Goal: Task Accomplishment & Management: Use online tool/utility

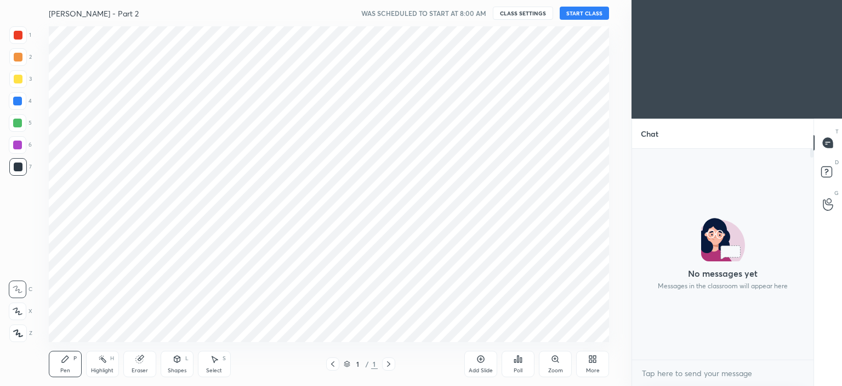
scroll to position [54531, 54259]
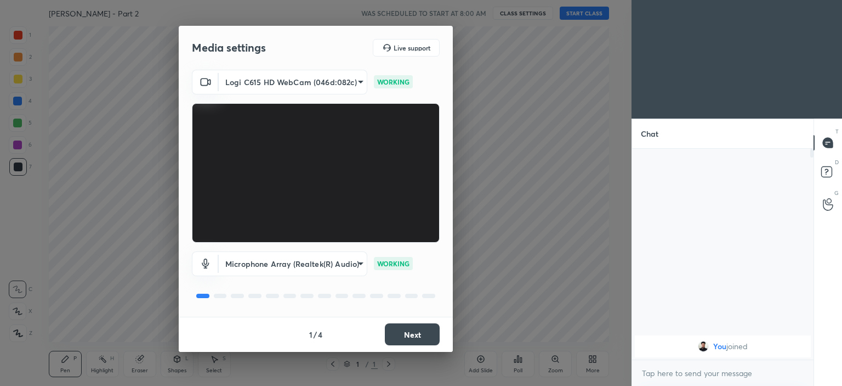
click at [410, 332] on button "Next" at bounding box center [412, 334] width 55 height 22
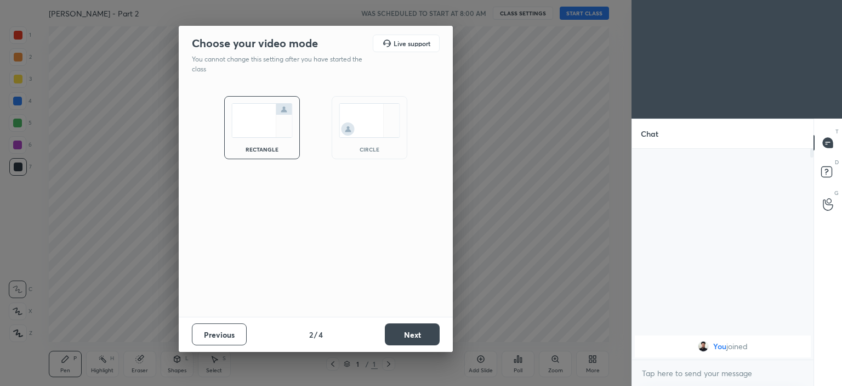
click at [361, 127] on img at bounding box center [369, 120] width 61 height 35
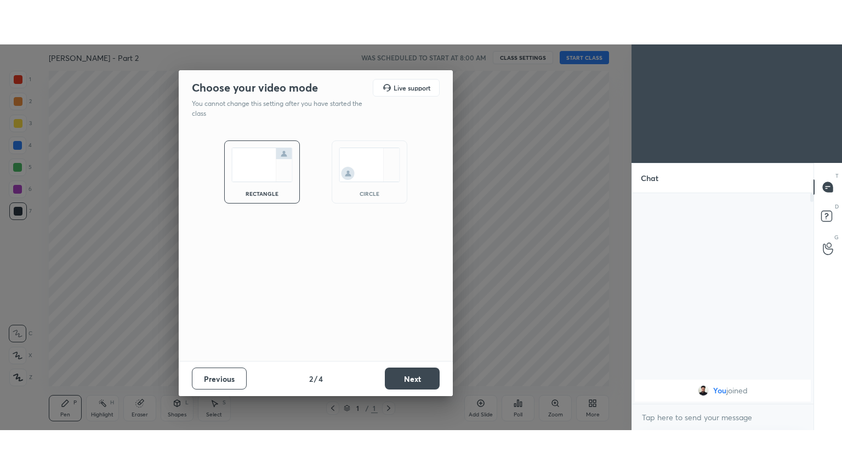
scroll to position [235, 178]
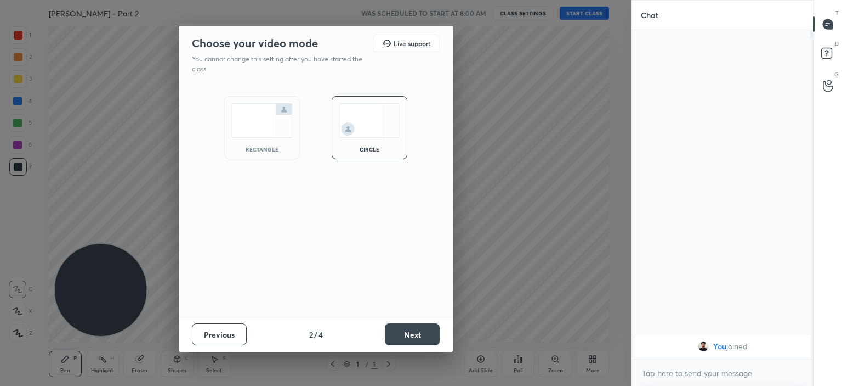
click at [415, 329] on button "Next" at bounding box center [412, 334] width 55 height 22
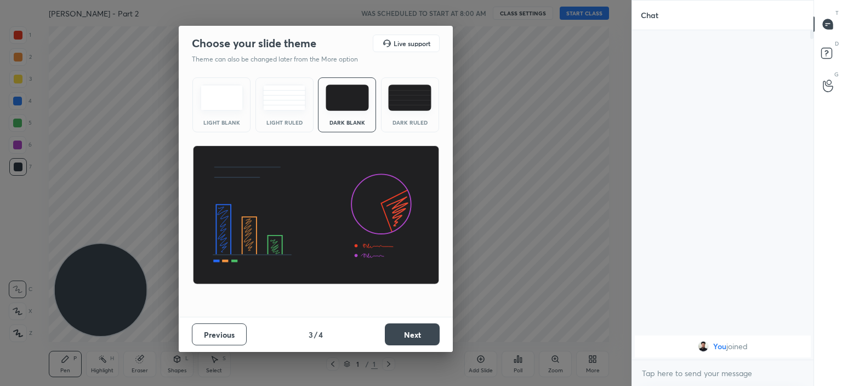
click at [405, 338] on button "Next" at bounding box center [412, 334] width 55 height 22
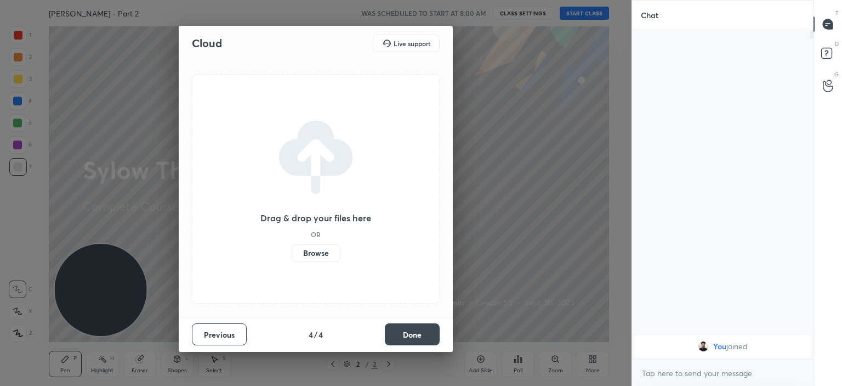
click at [312, 252] on label "Browse" at bounding box center [316, 253] width 49 height 18
click at [292, 252] on input "Browse" at bounding box center [292, 253] width 0 height 18
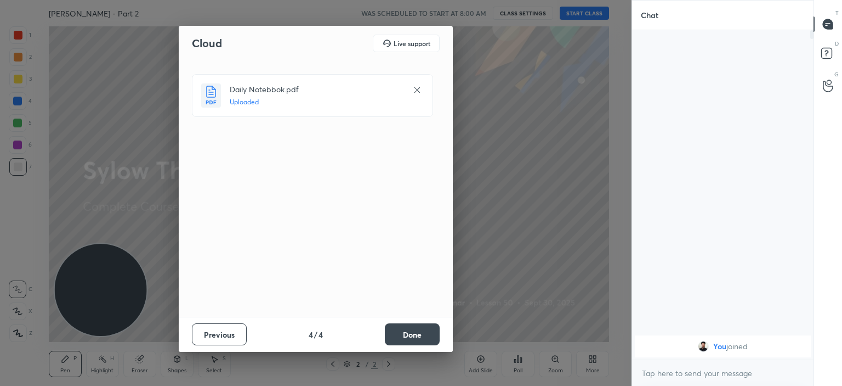
click at [407, 335] on button "Done" at bounding box center [412, 334] width 55 height 22
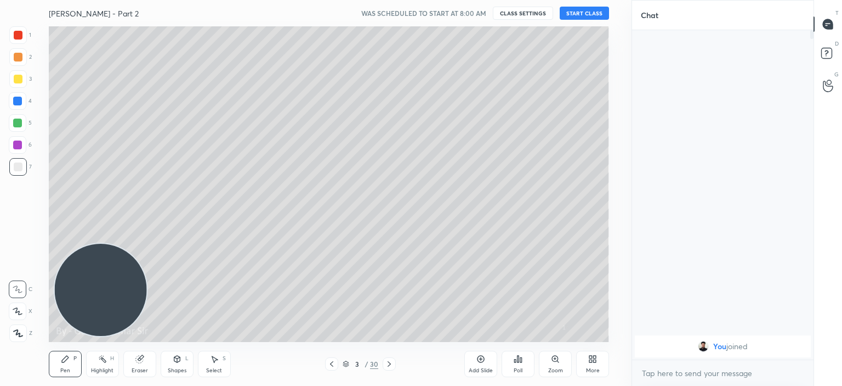
click at [329, 357] on div at bounding box center [331, 363] width 13 height 13
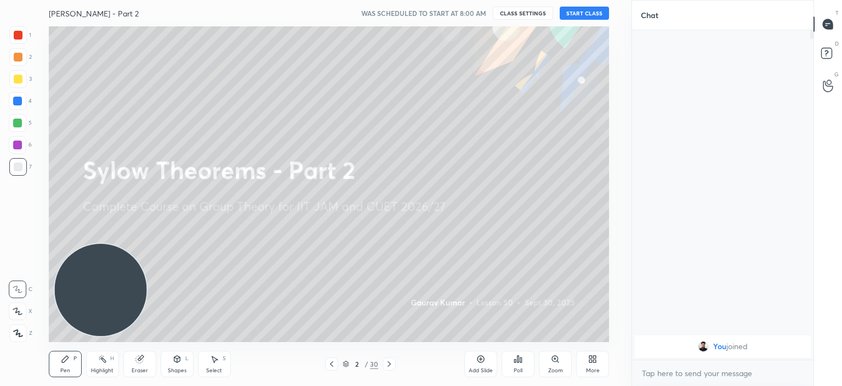
click at [579, 13] on button "START CLASS" at bounding box center [584, 13] width 49 height 13
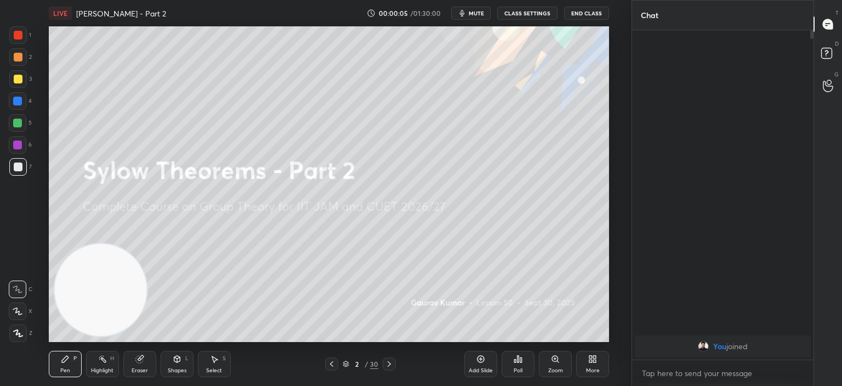
click at [598, 366] on div "More" at bounding box center [592, 363] width 33 height 26
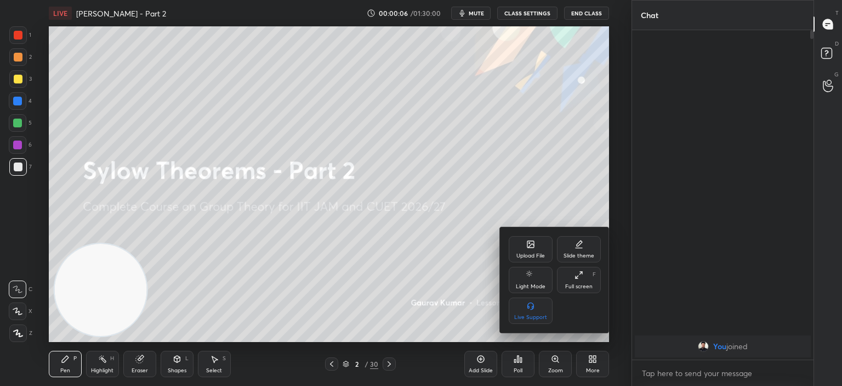
click at [573, 287] on div "Full screen" at bounding box center [578, 286] width 27 height 5
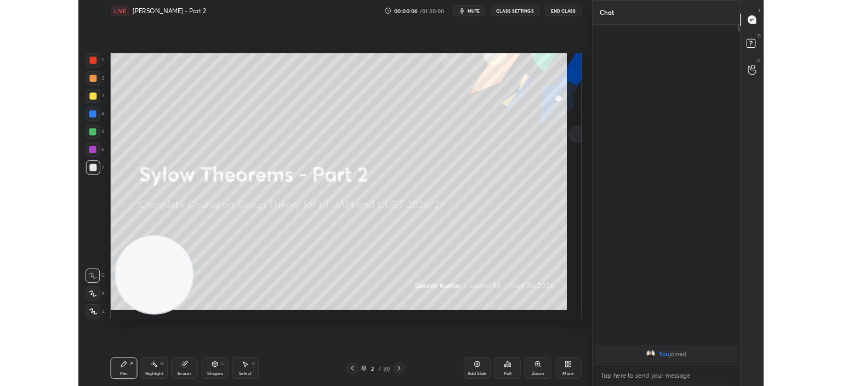
scroll to position [323, 178]
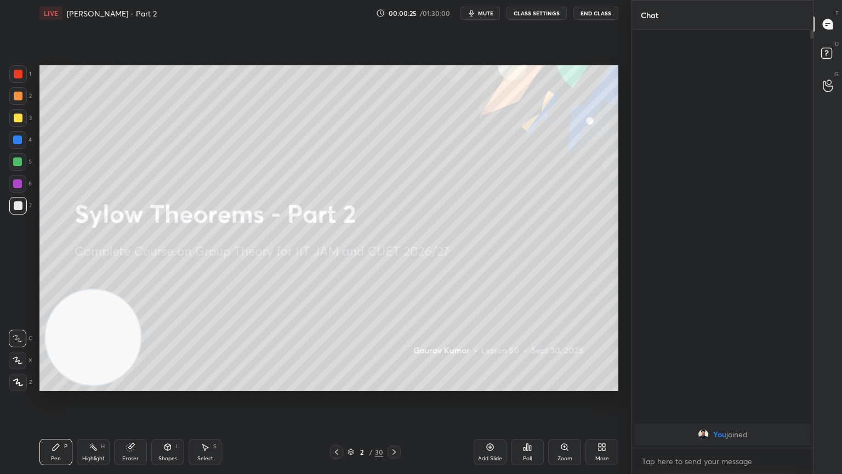
click at [482, 9] on span "mute" at bounding box center [485, 13] width 15 height 8
click at [482, 9] on span "unmute" at bounding box center [485, 13] width 24 height 8
click at [360, 310] on div "Setting up your live class Poll for secs No correct answer Start poll" at bounding box center [329, 228] width 588 height 404
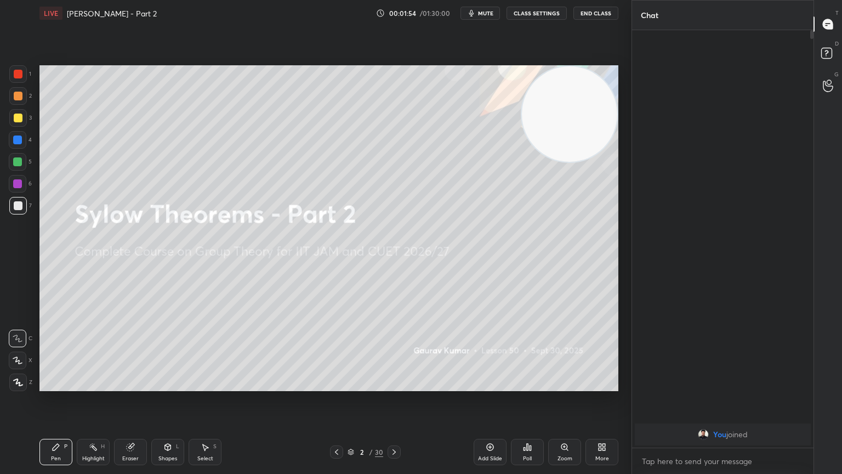
click at [17, 98] on div at bounding box center [18, 96] width 9 height 9
click at [20, 358] on icon at bounding box center [18, 361] width 10 height 8
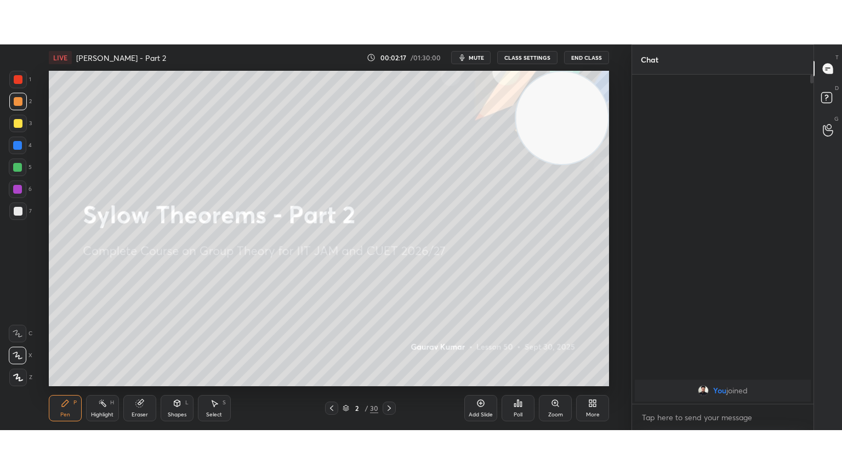
scroll to position [3, 3]
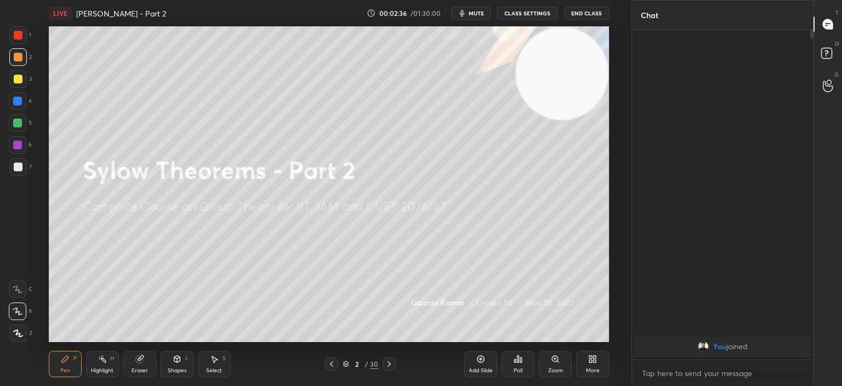
click at [596, 359] on icon at bounding box center [593, 358] width 9 height 9
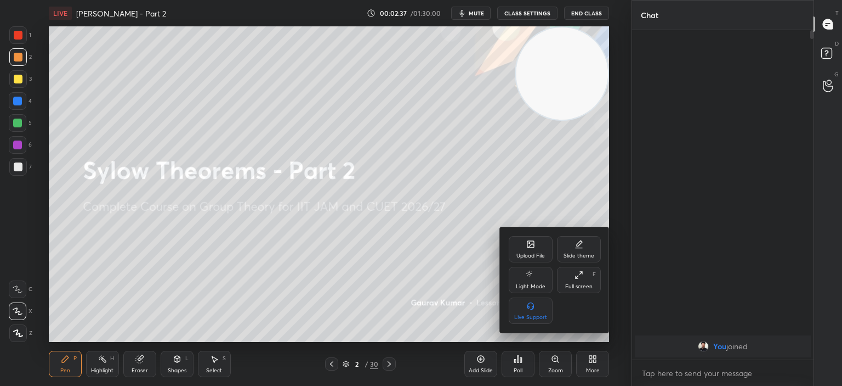
click at [581, 286] on div "Full screen" at bounding box center [578, 286] width 27 height 5
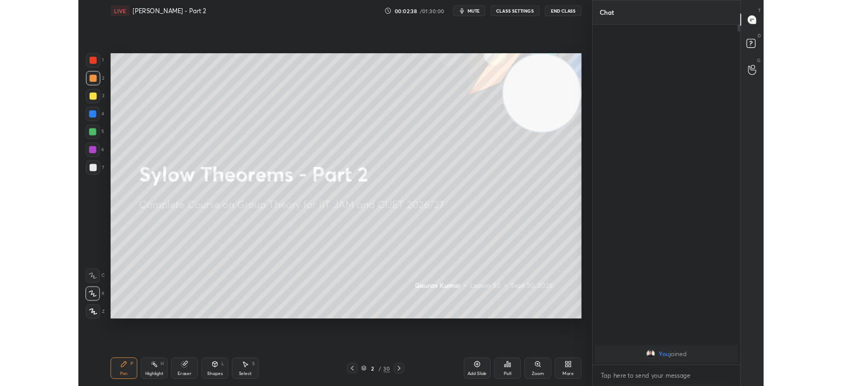
scroll to position [323, 178]
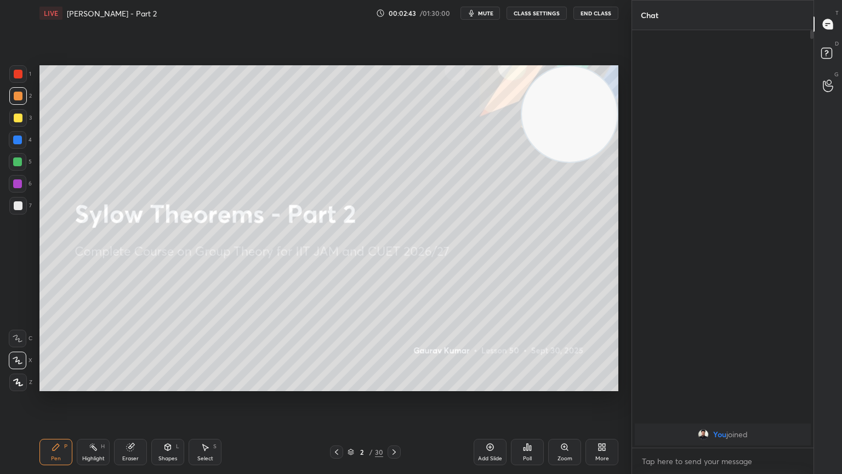
click at [131, 385] on div "Eraser" at bounding box center [130, 458] width 16 height 5
click at [393, 385] on icon at bounding box center [394, 452] width 9 height 9
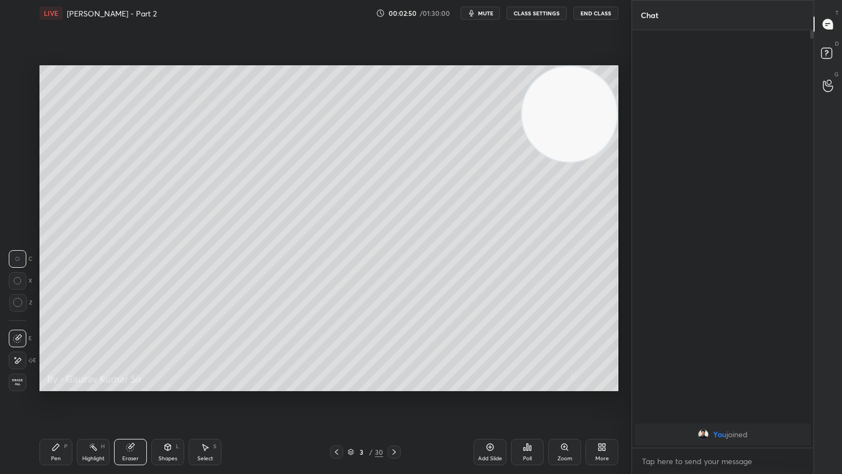
click at [63, 385] on div "Pen P" at bounding box center [55, 452] width 33 height 26
click at [17, 73] on div at bounding box center [18, 74] width 9 height 9
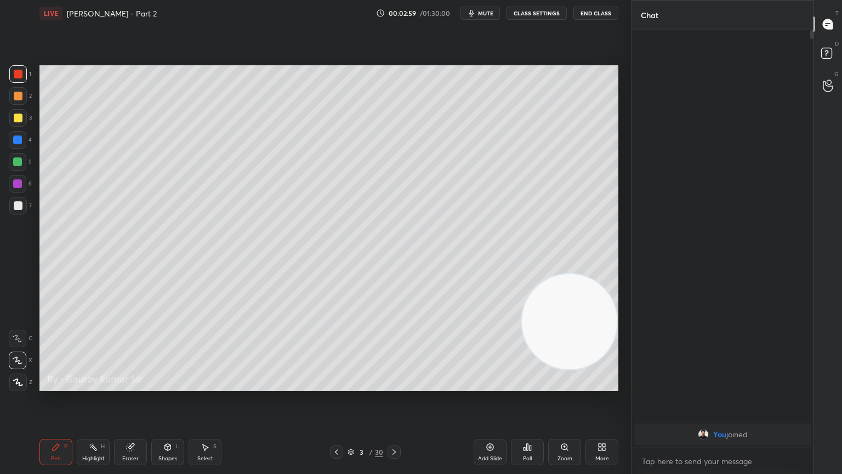
click at [18, 121] on div at bounding box center [18, 118] width 9 height 9
click at [126, 385] on div "Eraser" at bounding box center [130, 452] width 33 height 26
click at [47, 385] on div "Pen P" at bounding box center [55, 452] width 33 height 26
click at [19, 208] on div at bounding box center [18, 205] width 9 height 9
click at [18, 163] on div at bounding box center [17, 161] width 9 height 9
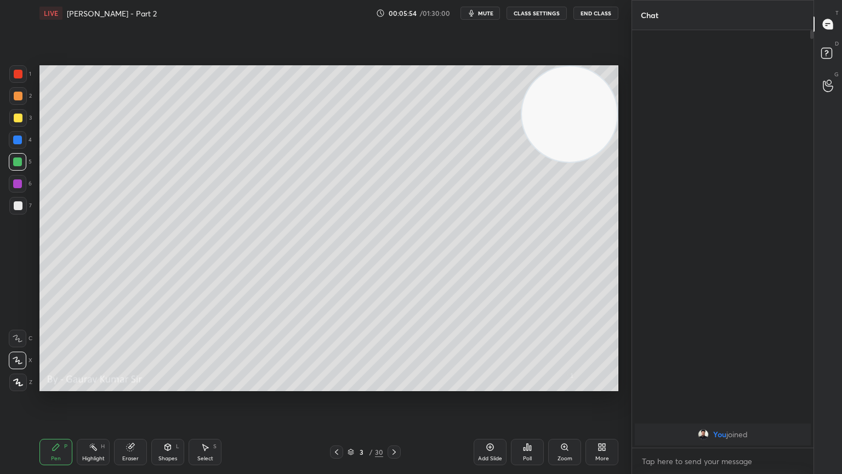
click at [494, 385] on div "Add Slide Poll Zoom More" at bounding box center [546, 451] width 145 height 61
click at [396, 385] on icon at bounding box center [394, 452] width 9 height 9
click at [18, 118] on div at bounding box center [18, 118] width 9 height 9
click at [18, 99] on div at bounding box center [18, 96] width 9 height 9
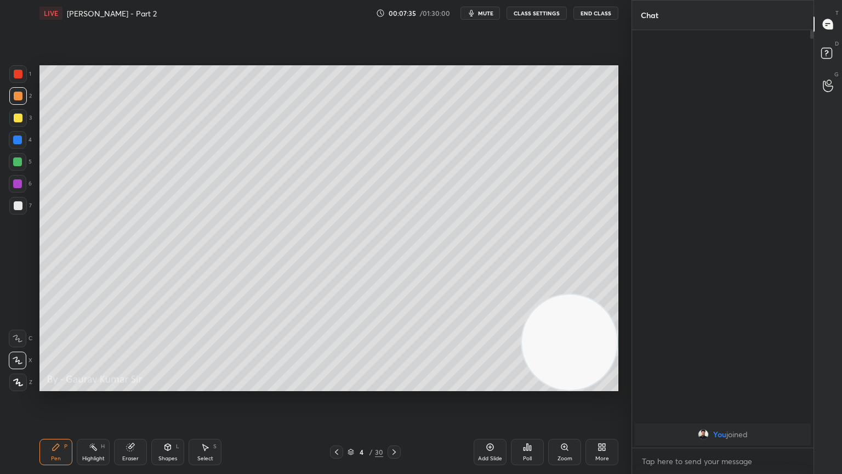
click at [17, 186] on div at bounding box center [17, 183] width 9 height 9
click at [138, 385] on div "Eraser" at bounding box center [130, 458] width 16 height 5
click at [63, 385] on div "Pen P" at bounding box center [55, 452] width 33 height 26
click at [136, 385] on div "Eraser" at bounding box center [130, 452] width 33 height 26
click at [18, 359] on icon at bounding box center [17, 360] width 9 height 9
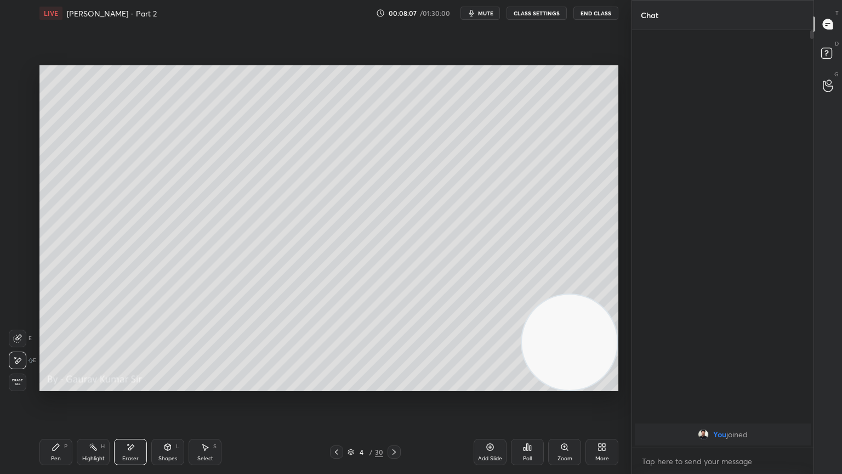
click at [338, 385] on icon at bounding box center [336, 452] width 9 height 9
click at [393, 385] on icon at bounding box center [394, 452] width 9 height 9
click at [63, 385] on div "Pen P" at bounding box center [55, 452] width 33 height 26
click at [18, 93] on div at bounding box center [18, 96] width 9 height 9
click at [16, 72] on div at bounding box center [18, 74] width 9 height 9
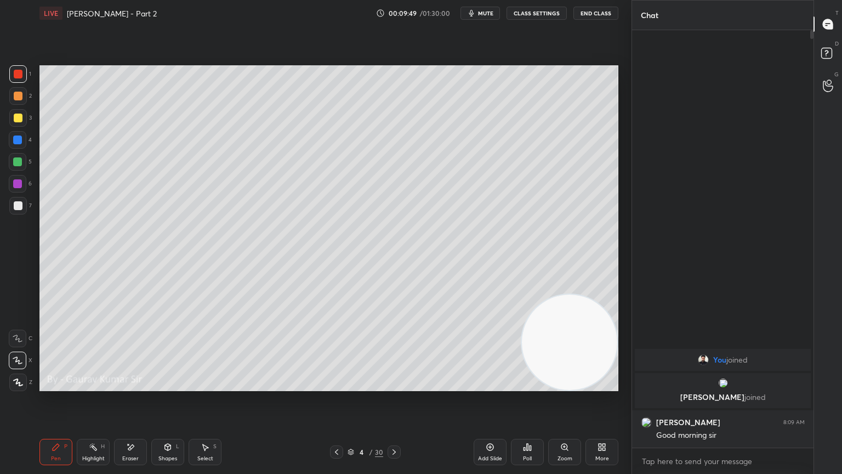
click at [19, 185] on div at bounding box center [17, 183] width 9 height 9
click at [395, 385] on icon at bounding box center [394, 452] width 9 height 9
click at [19, 118] on div at bounding box center [18, 118] width 9 height 9
click at [20, 159] on div at bounding box center [17, 161] width 9 height 9
click at [18, 186] on div at bounding box center [17, 183] width 9 height 9
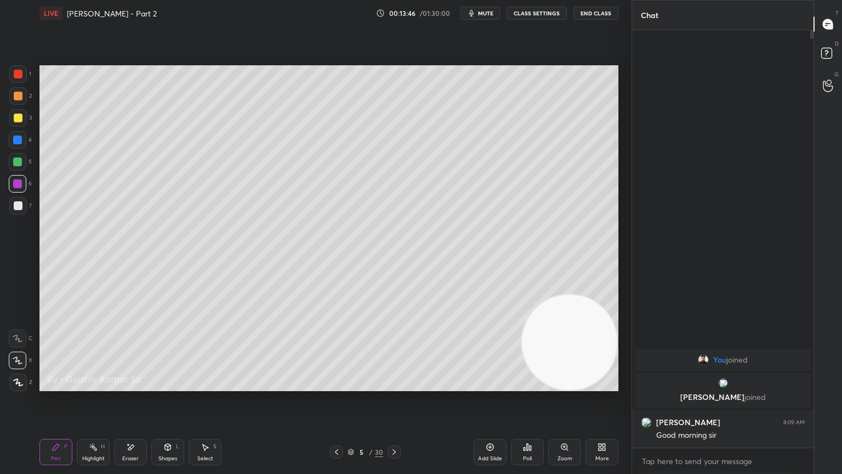
click at [393, 385] on icon at bounding box center [394, 452] width 9 height 9
click at [336, 385] on icon at bounding box center [336, 452] width 9 height 9
click at [393, 385] on icon at bounding box center [394, 452] width 9 height 9
click at [129, 385] on div "Eraser" at bounding box center [130, 452] width 33 height 26
click at [64, 385] on div "Pen P" at bounding box center [55, 452] width 33 height 26
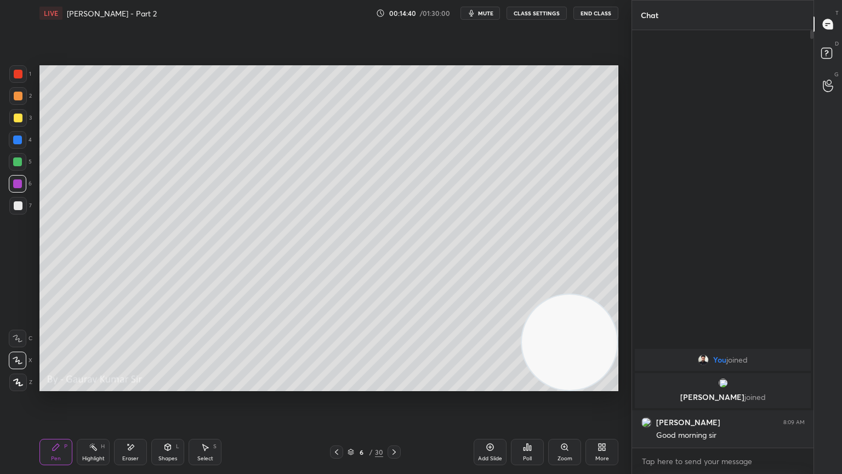
click at [134, 385] on div "Eraser" at bounding box center [130, 458] width 16 height 5
click at [60, 385] on div "Pen P" at bounding box center [55, 452] width 33 height 26
click at [127, 385] on div "Eraser" at bounding box center [130, 458] width 16 height 5
click at [58, 385] on icon at bounding box center [56, 447] width 9 height 9
click at [21, 202] on div at bounding box center [18, 205] width 9 height 9
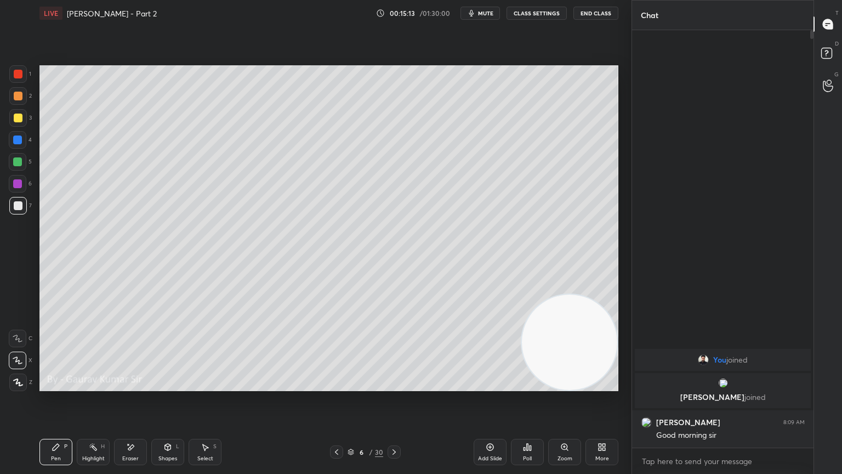
click at [129, 385] on div "Eraser" at bounding box center [130, 452] width 33 height 26
click at [66, 385] on div "P" at bounding box center [65, 446] width 3 height 5
click at [20, 161] on div at bounding box center [17, 161] width 9 height 9
click at [15, 186] on div at bounding box center [17, 183] width 9 height 9
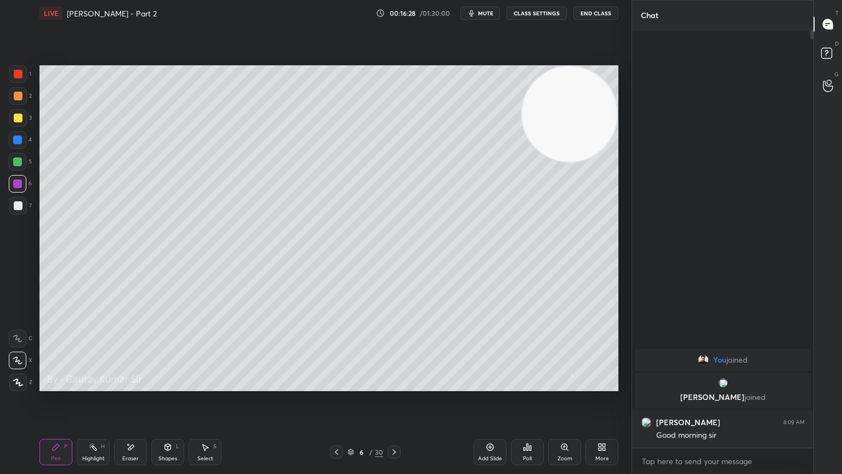
click at [19, 119] on div at bounding box center [18, 118] width 9 height 9
click at [395, 385] on icon at bounding box center [394, 452] width 9 height 9
click at [18, 162] on div at bounding box center [17, 161] width 9 height 9
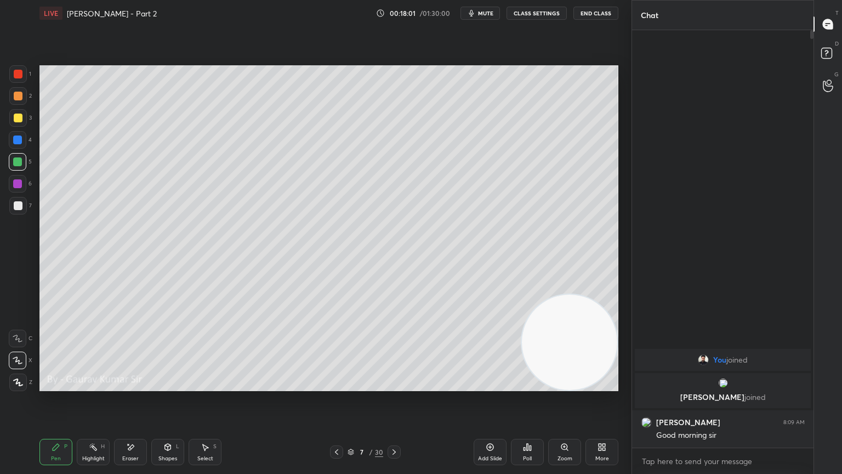
click at [126, 385] on div "Eraser" at bounding box center [130, 452] width 33 height 26
click at [59, 385] on icon at bounding box center [56, 447] width 9 height 9
click at [19, 184] on div at bounding box center [17, 183] width 9 height 9
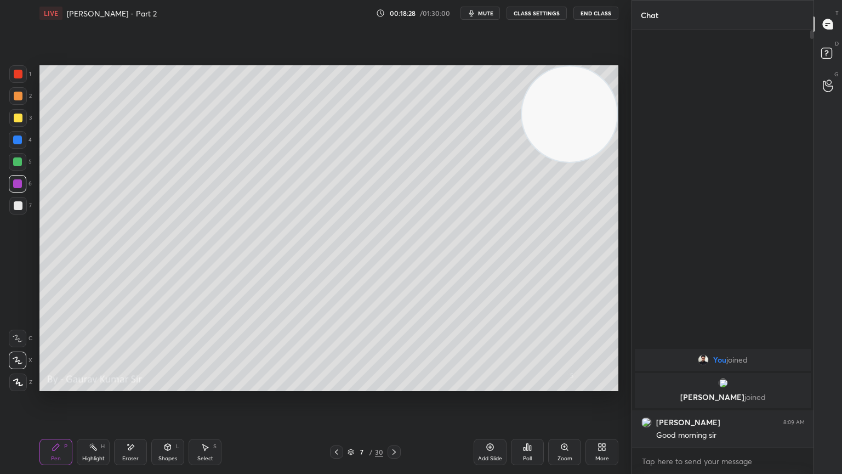
click at [18, 165] on div at bounding box center [17, 161] width 9 height 9
click at [397, 385] on icon at bounding box center [394, 452] width 9 height 9
click at [19, 116] on div at bounding box center [18, 118] width 9 height 9
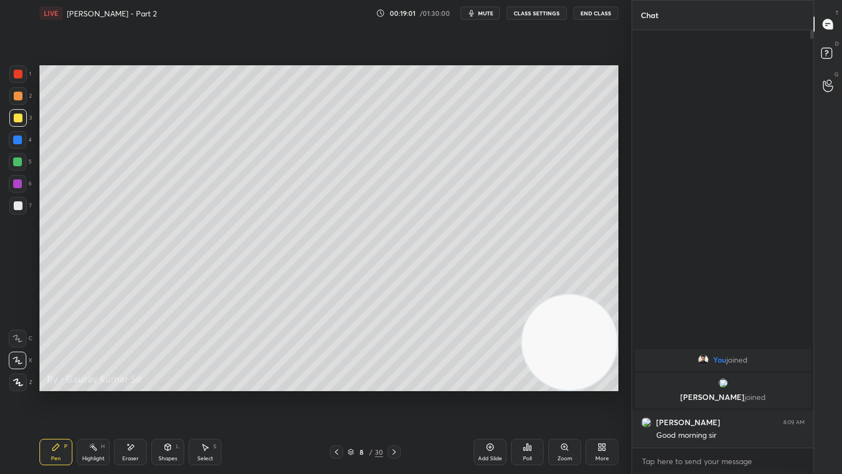
click at [122, 385] on div "Eraser" at bounding box center [130, 452] width 33 height 26
click at [62, 385] on div "Pen P" at bounding box center [55, 452] width 33 height 26
click at [18, 169] on div at bounding box center [18, 162] width 18 height 18
click at [395, 385] on icon at bounding box center [394, 452] width 9 height 9
click at [16, 93] on div at bounding box center [18, 96] width 9 height 9
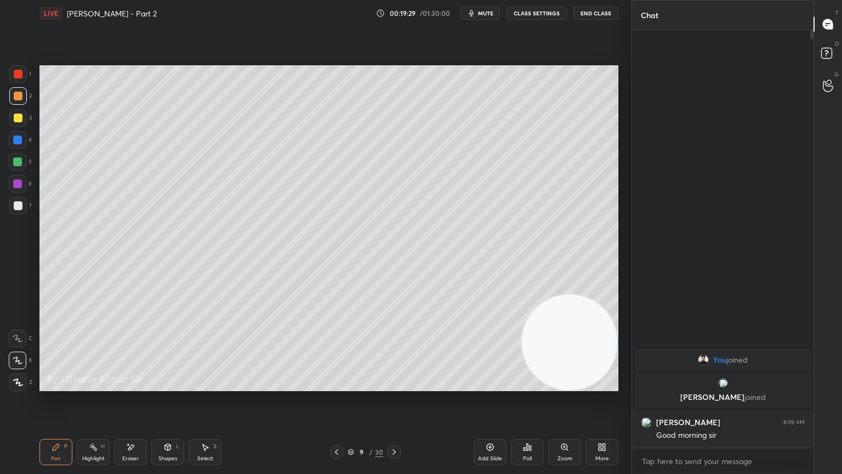
click at [332, 385] on icon at bounding box center [336, 452] width 9 height 9
click at [397, 385] on icon at bounding box center [394, 452] width 9 height 9
click at [338, 385] on icon at bounding box center [336, 451] width 3 height 5
click at [397, 385] on icon at bounding box center [394, 452] width 9 height 9
click at [19, 75] on div at bounding box center [18, 74] width 9 height 9
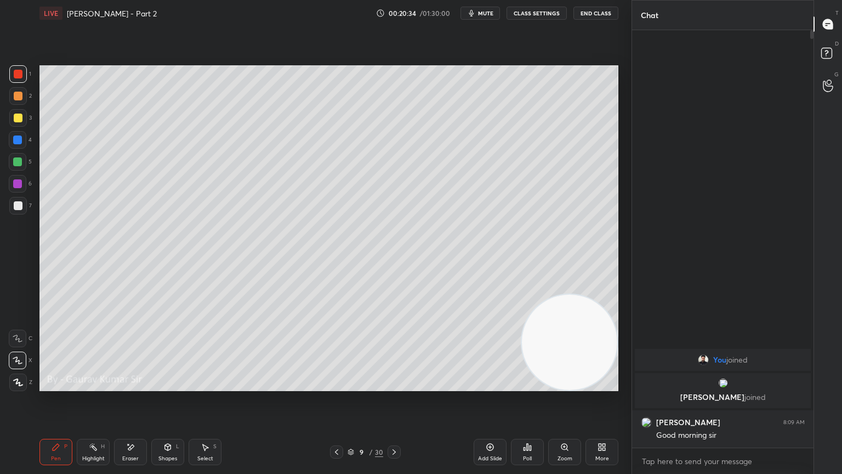
click at [15, 160] on div at bounding box center [17, 161] width 9 height 9
click at [15, 118] on div at bounding box center [18, 118] width 9 height 9
click at [18, 206] on div at bounding box center [18, 205] width 9 height 9
click at [18, 183] on div at bounding box center [17, 183] width 9 height 9
click at [18, 208] on div at bounding box center [18, 205] width 9 height 9
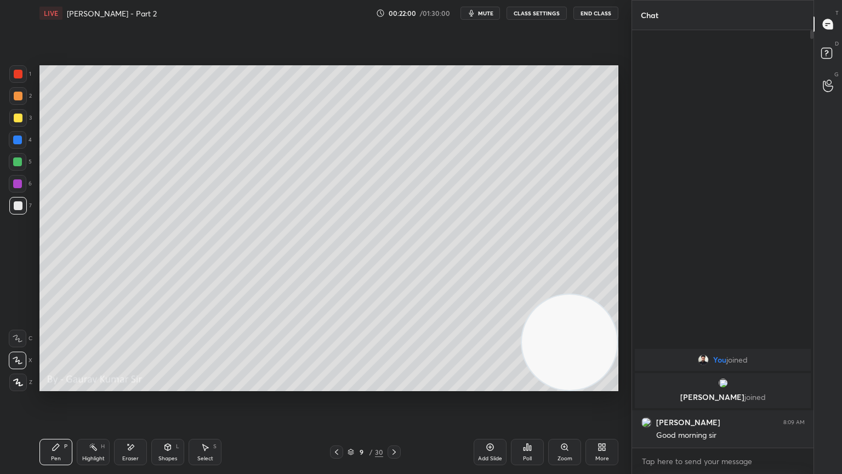
click at [140, 385] on div "Eraser" at bounding box center [130, 452] width 33 height 26
click at [62, 385] on div "Pen P" at bounding box center [55, 452] width 33 height 26
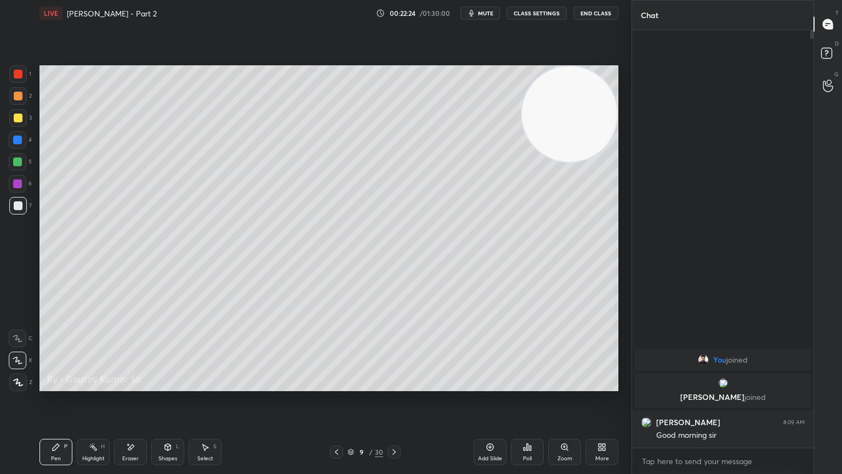
click at [20, 160] on div at bounding box center [17, 161] width 9 height 9
click at [138, 385] on div "Eraser" at bounding box center [130, 452] width 33 height 26
click at [57, 385] on div "Pen" at bounding box center [56, 458] width 10 height 5
click at [18, 184] on div at bounding box center [17, 183] width 9 height 9
click at [132, 385] on div "Eraser" at bounding box center [130, 452] width 33 height 26
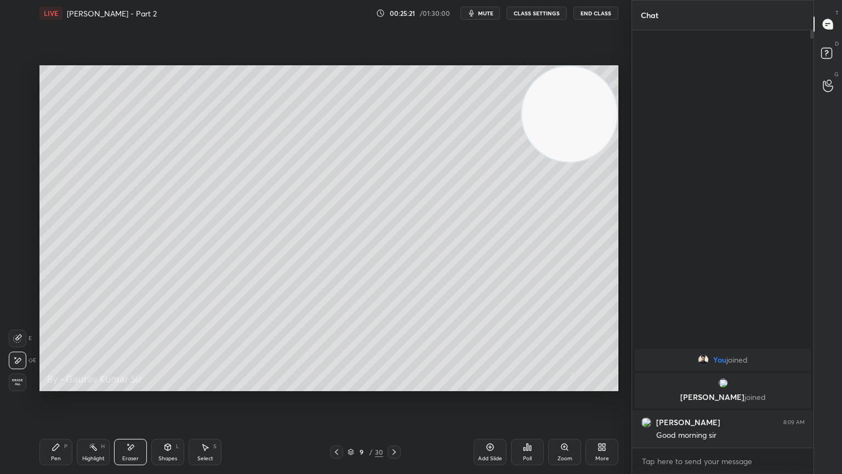
click at [49, 385] on div "Pen P" at bounding box center [55, 452] width 33 height 26
click at [19, 119] on div at bounding box center [18, 118] width 9 height 9
click at [205, 385] on icon at bounding box center [206, 447] width 6 height 7
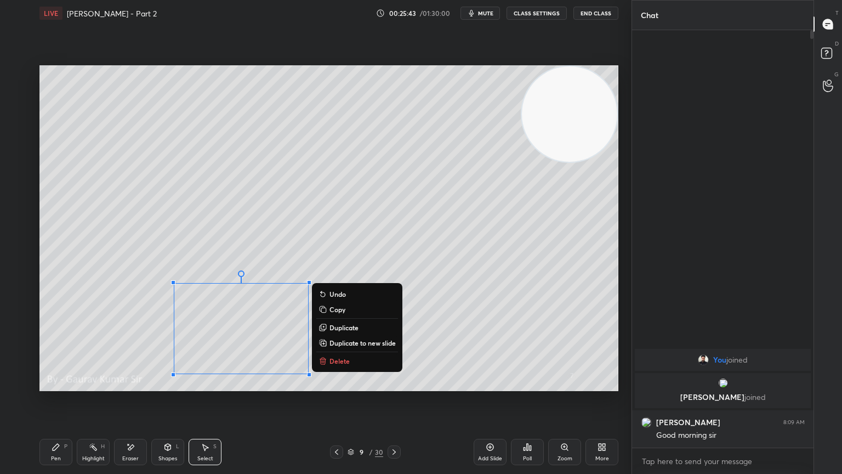
click at [48, 385] on div "Pen P" at bounding box center [55, 452] width 33 height 26
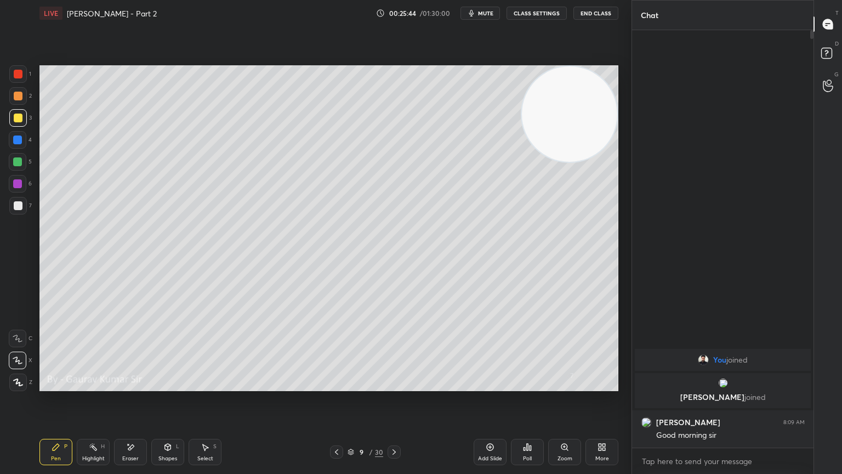
click at [136, 385] on div "Eraser" at bounding box center [130, 458] width 16 height 5
click at [66, 385] on div "P" at bounding box center [65, 446] width 3 height 5
click at [19, 160] on div at bounding box center [17, 161] width 9 height 9
click at [137, 385] on div "Eraser" at bounding box center [130, 458] width 16 height 5
click at [63, 385] on div "Pen P" at bounding box center [55, 452] width 33 height 26
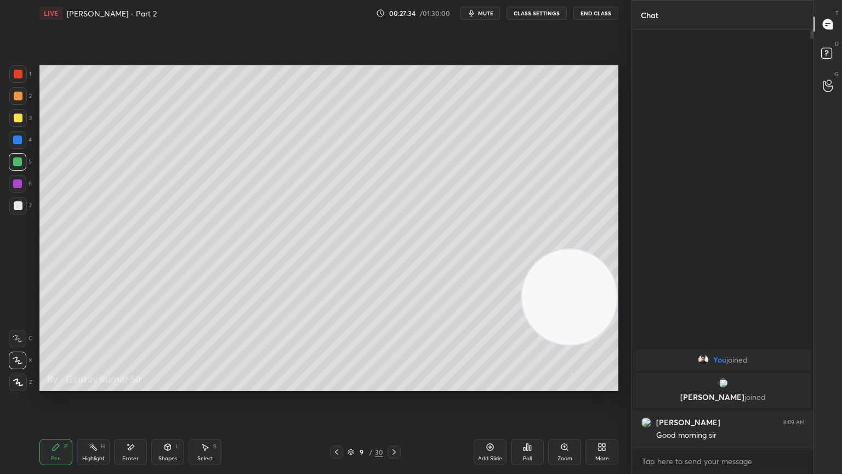
click at [395, 385] on icon at bounding box center [394, 452] width 9 height 9
click at [20, 72] on div at bounding box center [18, 74] width 9 height 9
click at [18, 165] on div at bounding box center [17, 161] width 9 height 9
click at [19, 77] on div at bounding box center [18, 74] width 9 height 9
click at [393, 385] on icon at bounding box center [394, 452] width 9 height 9
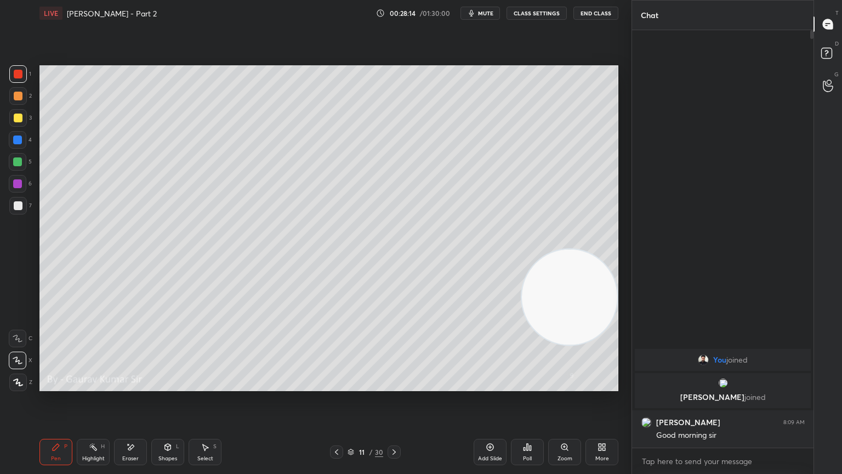
click at [18, 95] on div at bounding box center [18, 96] width 9 height 9
click at [18, 162] on div at bounding box center [17, 161] width 9 height 9
click at [19, 117] on div at bounding box center [18, 118] width 9 height 9
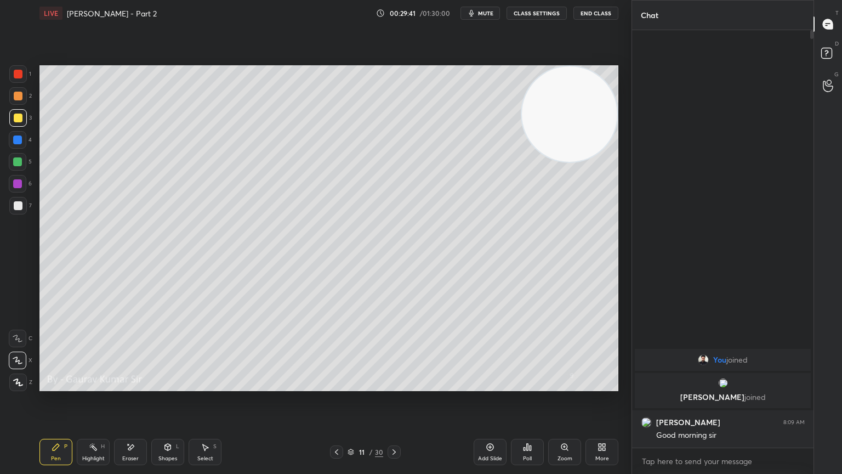
click at [18, 163] on div at bounding box center [17, 161] width 9 height 9
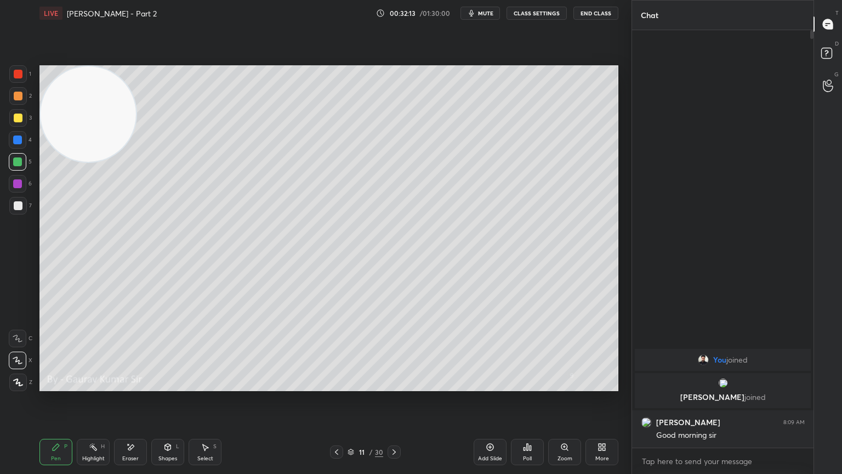
click at [15, 186] on div at bounding box center [17, 183] width 9 height 9
click at [130, 385] on icon at bounding box center [130, 447] width 9 height 9
click at [54, 385] on div "Pen P" at bounding box center [55, 452] width 33 height 26
click at [18, 208] on div at bounding box center [18, 205] width 9 height 9
click at [336, 385] on icon at bounding box center [336, 452] width 9 height 9
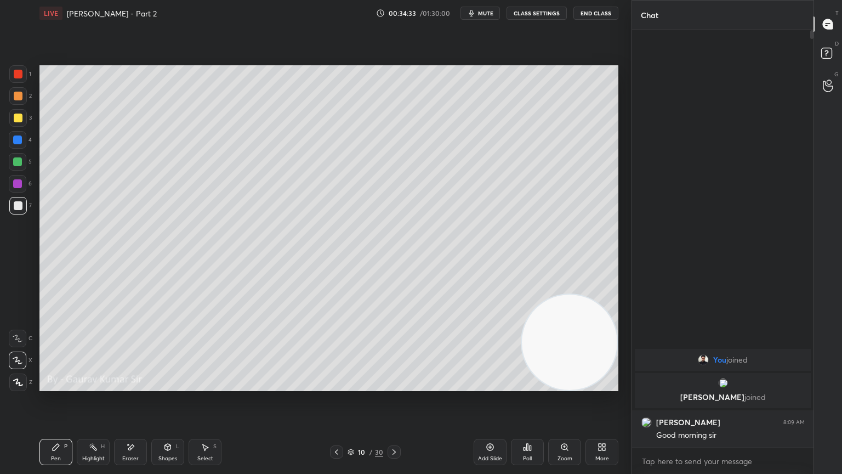
click at [137, 385] on div "Eraser" at bounding box center [130, 452] width 33 height 26
click at [55, 385] on div "Pen" at bounding box center [56, 458] width 10 height 5
click at [18, 74] on div at bounding box center [18, 74] width 9 height 9
click at [131, 385] on icon at bounding box center [130, 447] width 9 height 9
click at [58, 385] on div "Pen P" at bounding box center [55, 452] width 33 height 26
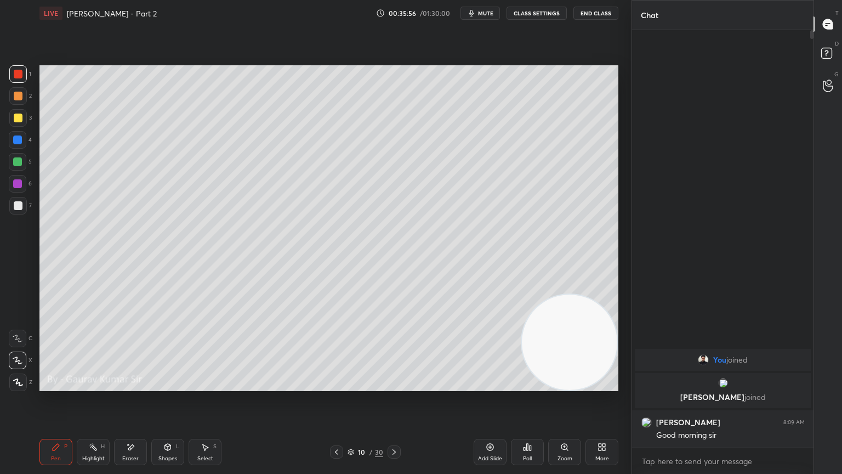
click at [393, 385] on icon at bounding box center [394, 452] width 9 height 9
click at [396, 385] on icon at bounding box center [394, 452] width 9 height 9
click at [333, 385] on icon at bounding box center [336, 452] width 9 height 9
click at [336, 385] on icon at bounding box center [336, 452] width 9 height 9
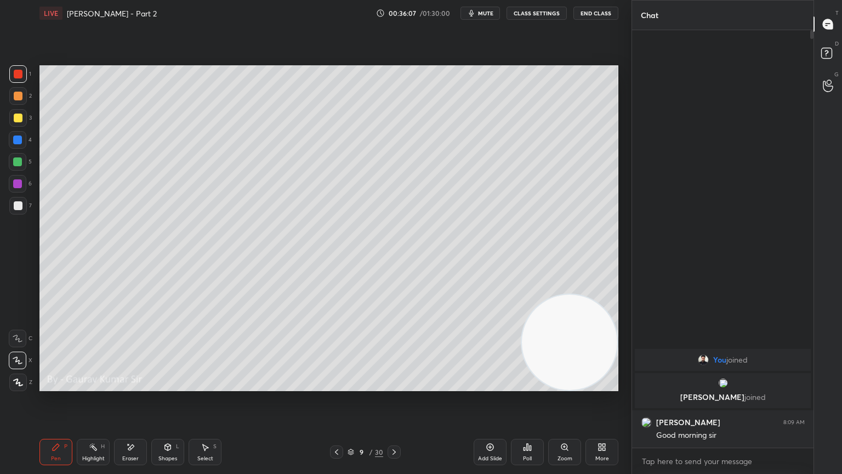
click at [397, 385] on icon at bounding box center [394, 452] width 9 height 9
click at [139, 385] on div "Eraser" at bounding box center [130, 452] width 33 height 26
click at [59, 385] on div "Pen P" at bounding box center [55, 452] width 33 height 26
click at [396, 385] on icon at bounding box center [394, 452] width 9 height 9
click at [393, 385] on icon at bounding box center [394, 452] width 9 height 9
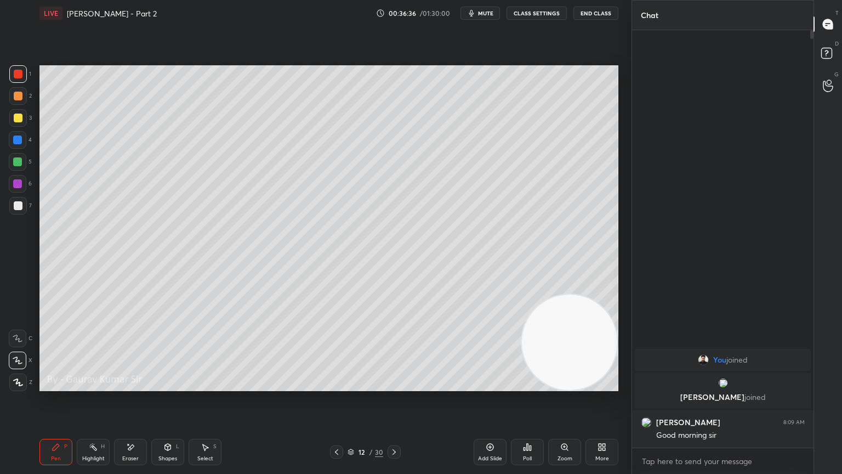
click at [20, 165] on div at bounding box center [17, 161] width 9 height 9
click at [129, 385] on div "Eraser" at bounding box center [130, 452] width 33 height 26
click at [397, 385] on icon at bounding box center [394, 452] width 9 height 9
click at [59, 385] on div "Pen P" at bounding box center [55, 452] width 33 height 26
click at [133, 385] on icon at bounding box center [130, 447] width 9 height 9
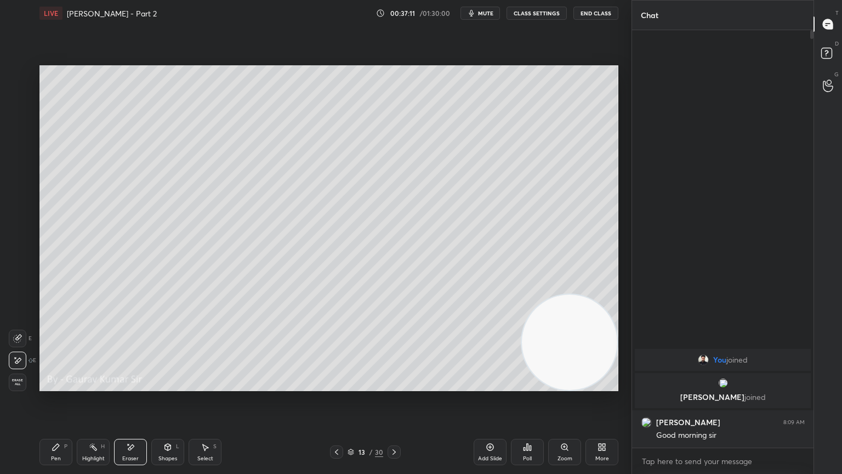
click at [54, 385] on div "Pen P" at bounding box center [55, 452] width 33 height 26
click at [19, 206] on div at bounding box center [18, 205] width 9 height 9
click at [15, 186] on div at bounding box center [17, 183] width 9 height 9
click at [134, 385] on div "Eraser" at bounding box center [130, 458] width 16 height 5
click at [56, 385] on div "Pen P" at bounding box center [55, 452] width 33 height 26
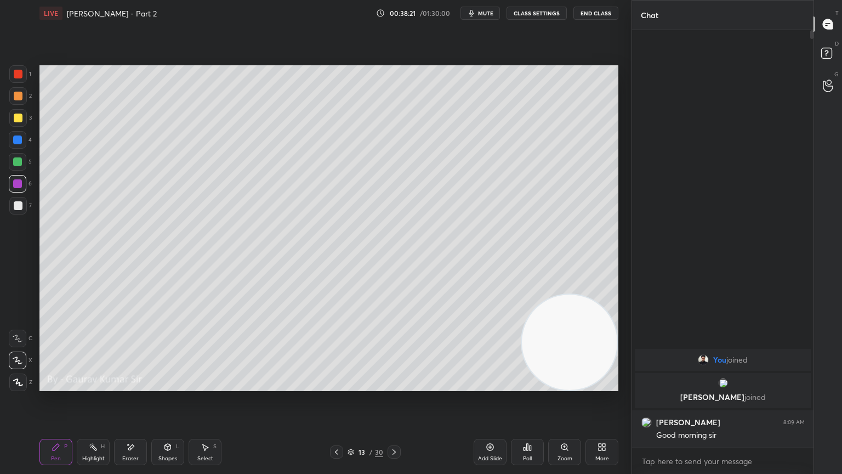
click at [125, 385] on div "Eraser" at bounding box center [130, 458] width 16 height 5
click at [65, 385] on div "Pen P" at bounding box center [55, 452] width 33 height 26
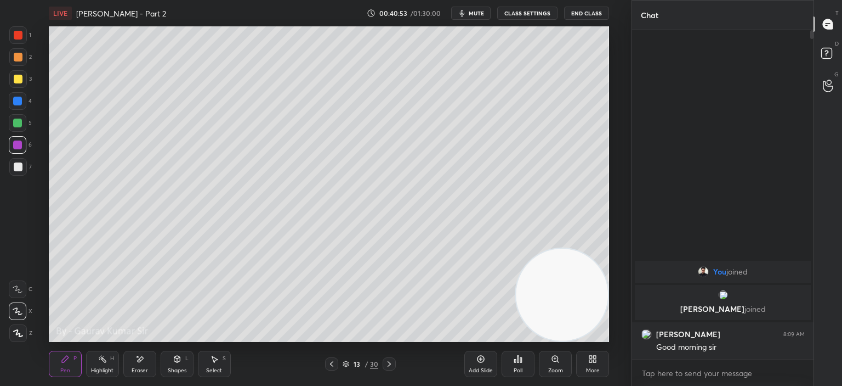
scroll to position [3, 3]
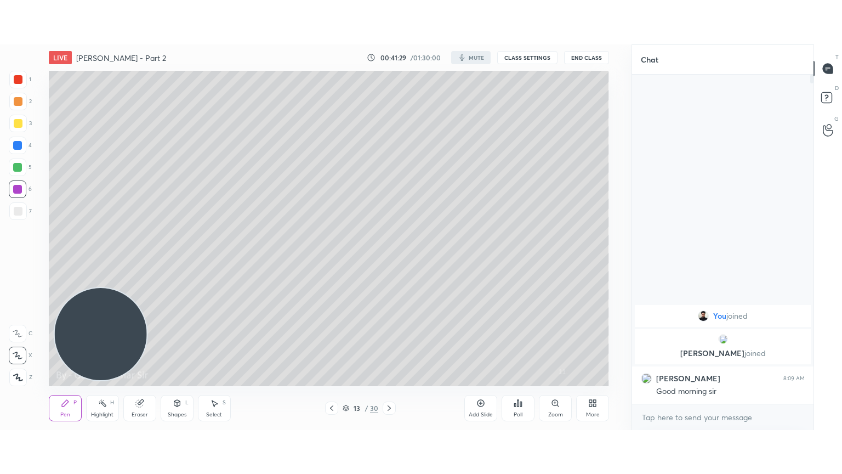
scroll to position [54531, 54259]
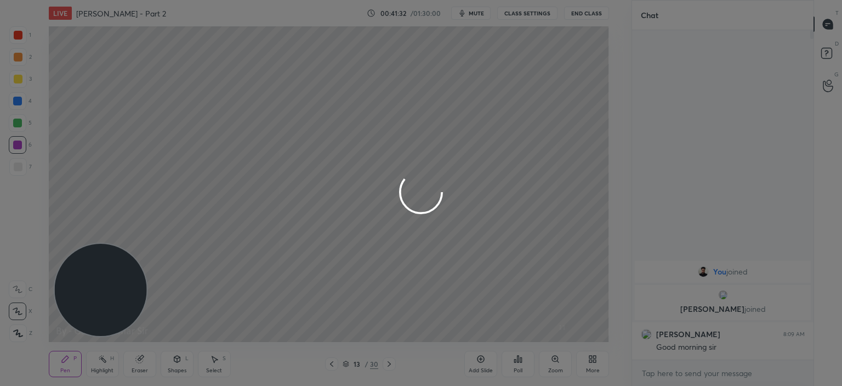
click at [599, 368] on div at bounding box center [421, 193] width 842 height 386
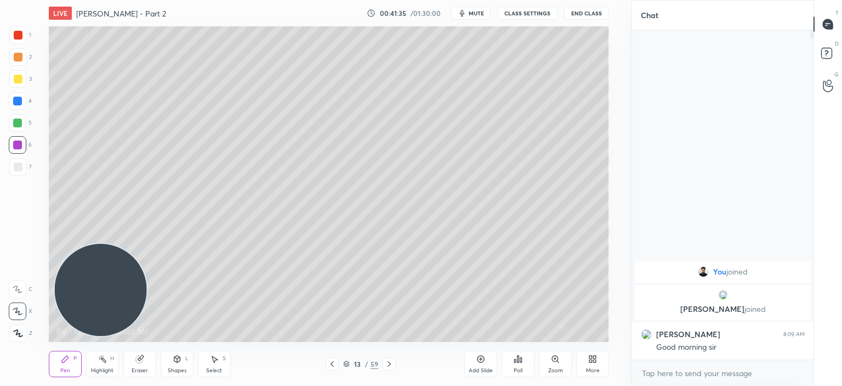
click at [590, 356] on icon at bounding box center [591, 356] width 3 height 3
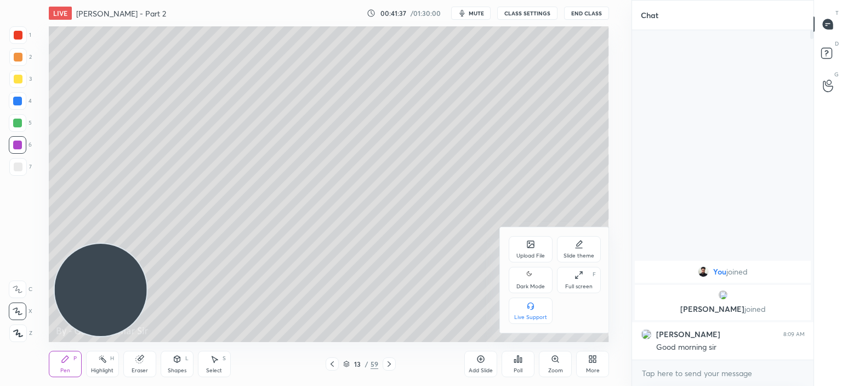
click at [574, 285] on div "Full screen" at bounding box center [578, 286] width 27 height 5
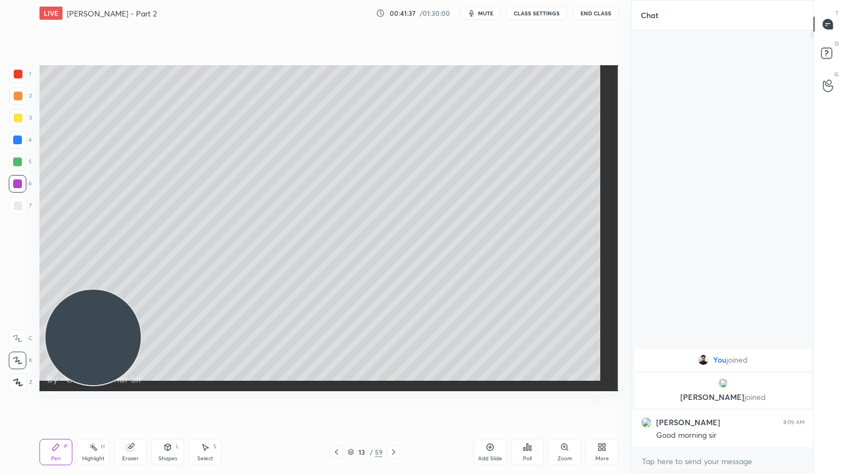
scroll to position [323, 178]
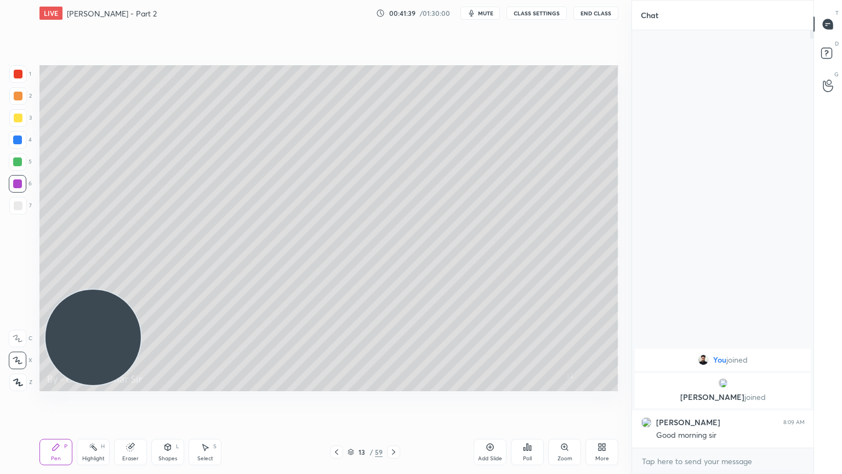
click at [603, 385] on div "More" at bounding box center [602, 452] width 33 height 26
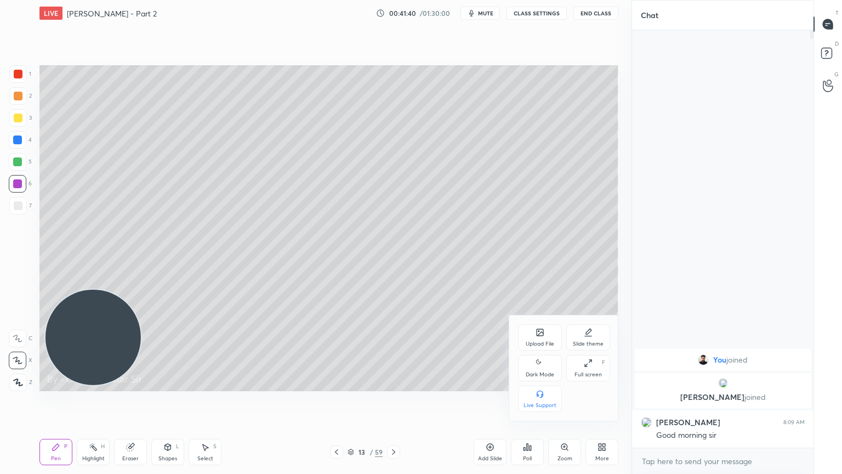
click at [536, 364] on icon at bounding box center [540, 363] width 9 height 13
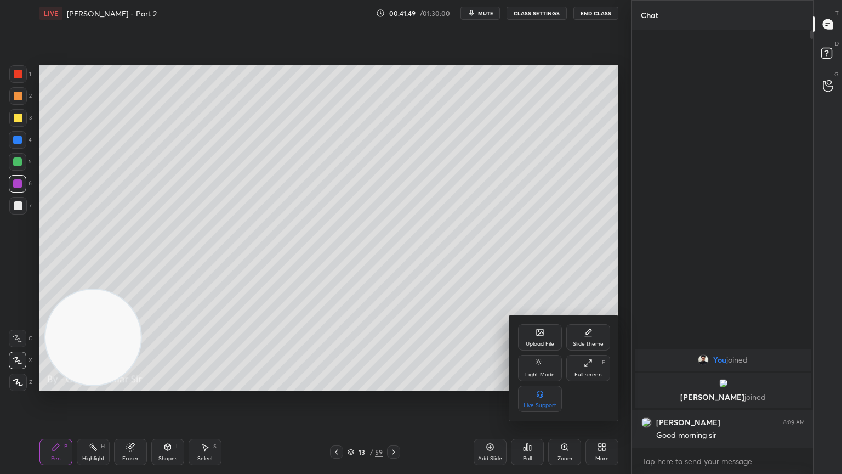
click at [456, 385] on div at bounding box center [421, 237] width 842 height 474
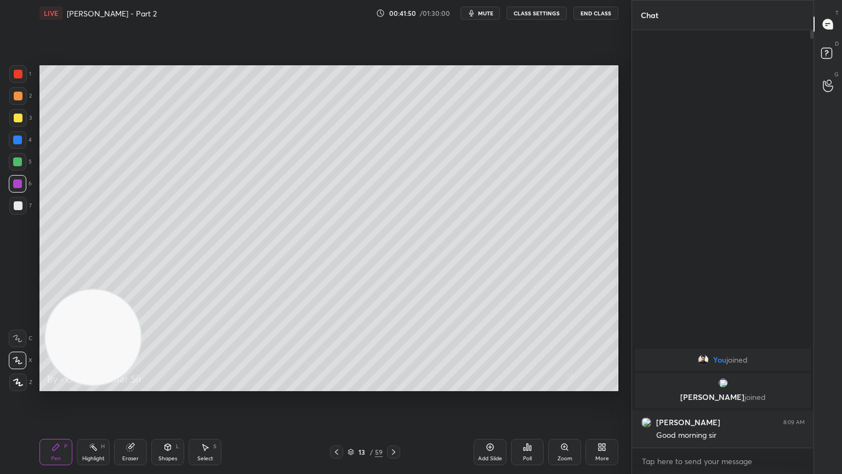
click at [600, 385] on div "More" at bounding box center [603, 458] width 14 height 5
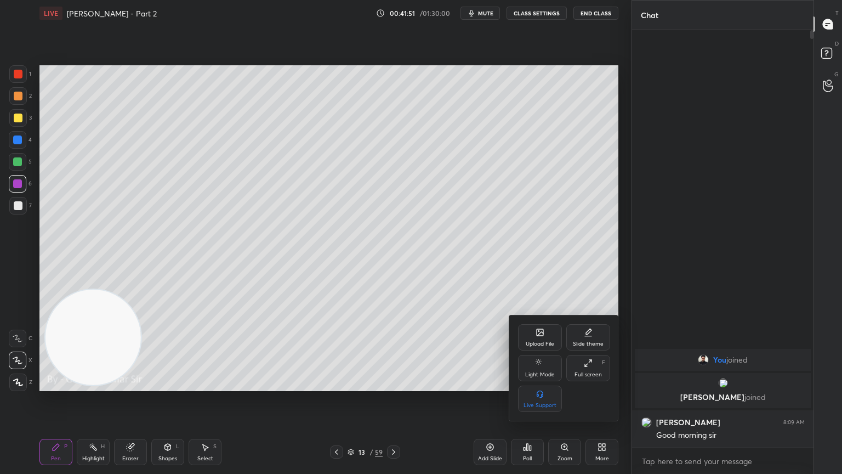
click at [535, 372] on div "Light Mode" at bounding box center [540, 374] width 30 height 5
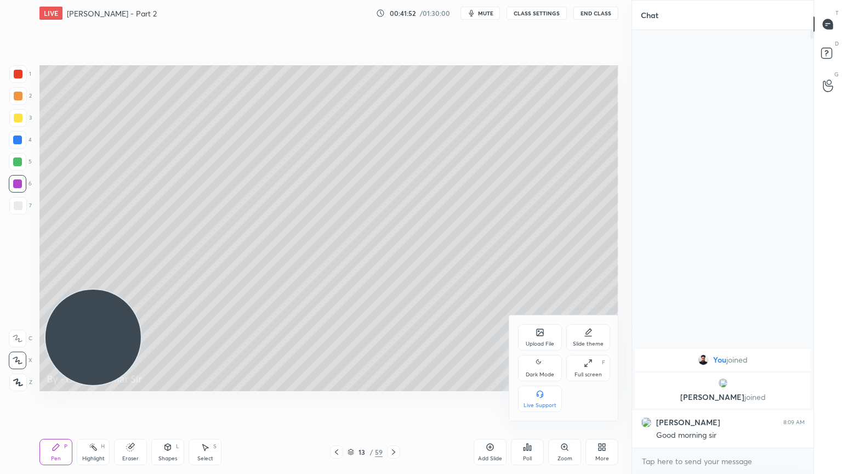
click at [599, 385] on div at bounding box center [421, 237] width 842 height 474
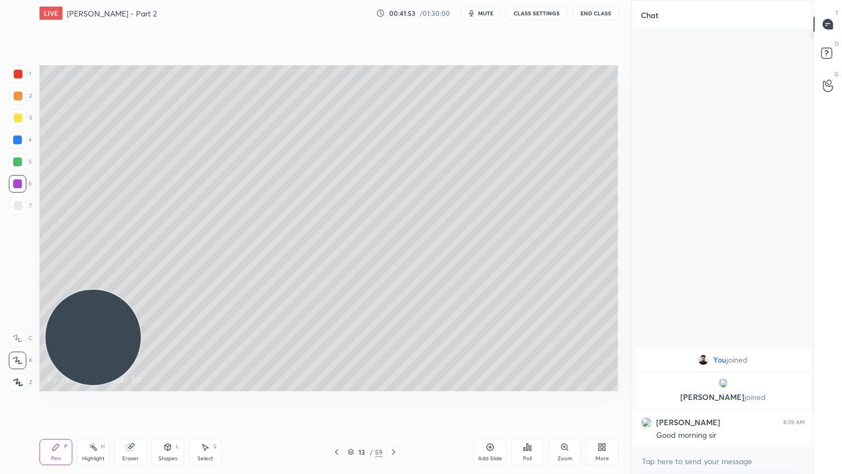
click at [609, 385] on div "More" at bounding box center [602, 452] width 33 height 26
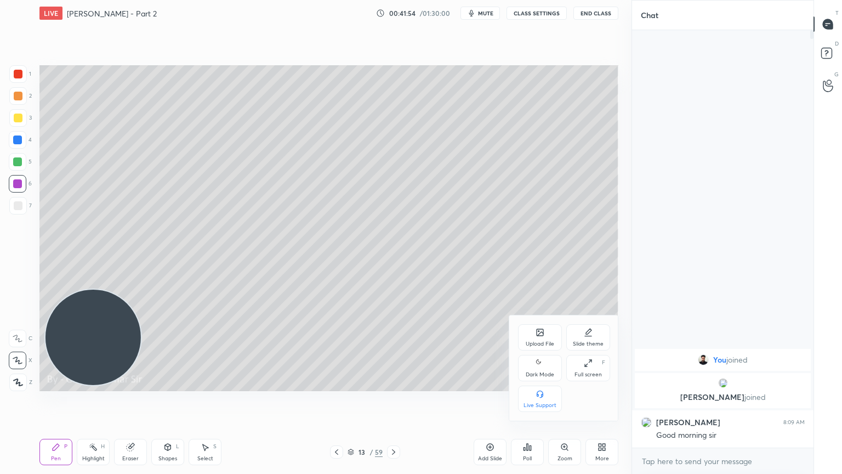
click at [542, 372] on div "Dark Mode" at bounding box center [540, 374] width 29 height 5
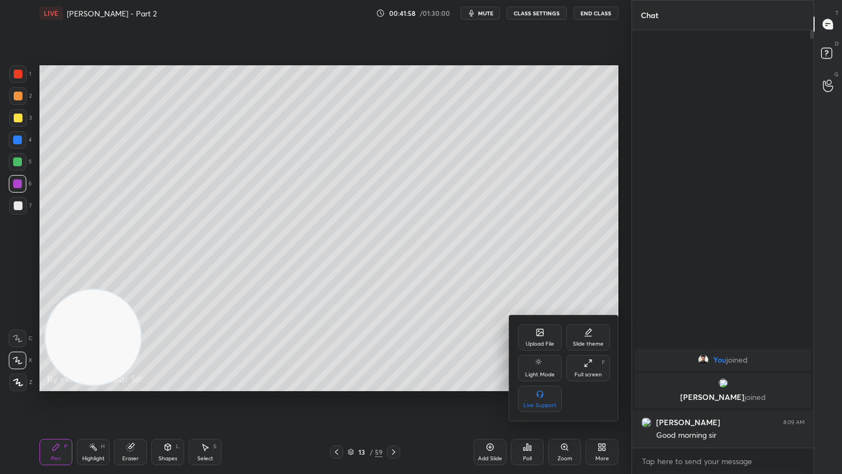
click at [398, 385] on div at bounding box center [421, 237] width 842 height 474
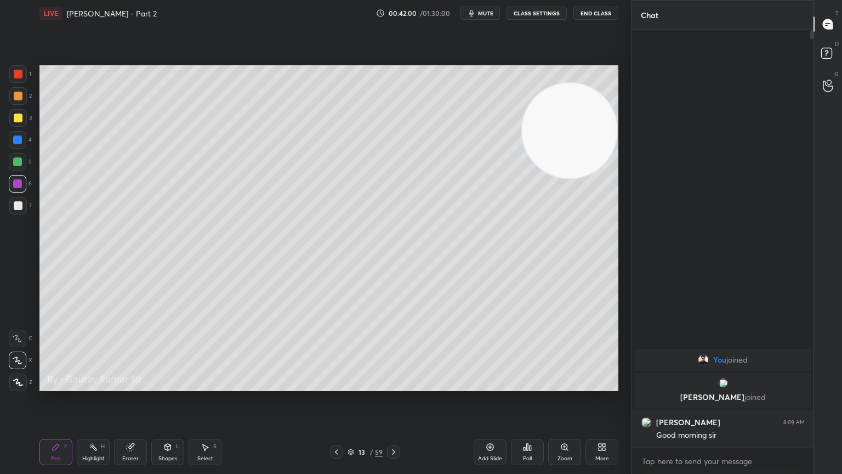
click at [129, 385] on div "Eraser" at bounding box center [130, 452] width 33 height 26
click at [18, 360] on icon at bounding box center [17, 360] width 9 height 9
click at [54, 385] on div "Pen P" at bounding box center [55, 452] width 33 height 26
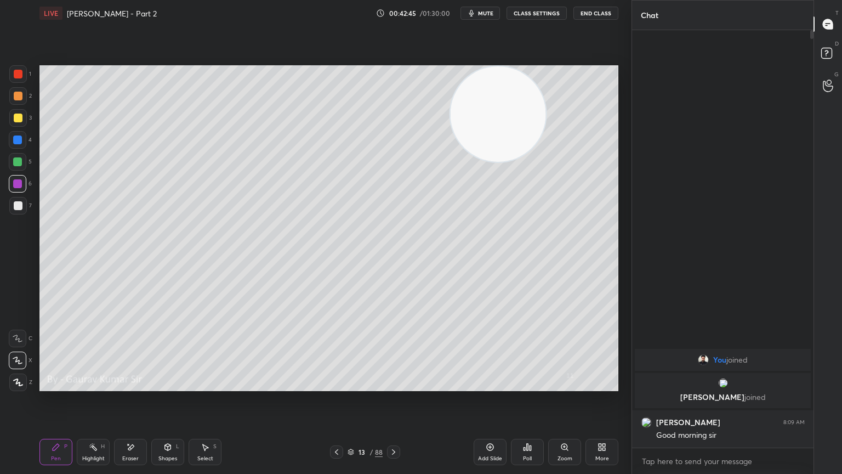
click at [337, 385] on icon at bounding box center [336, 452] width 9 height 9
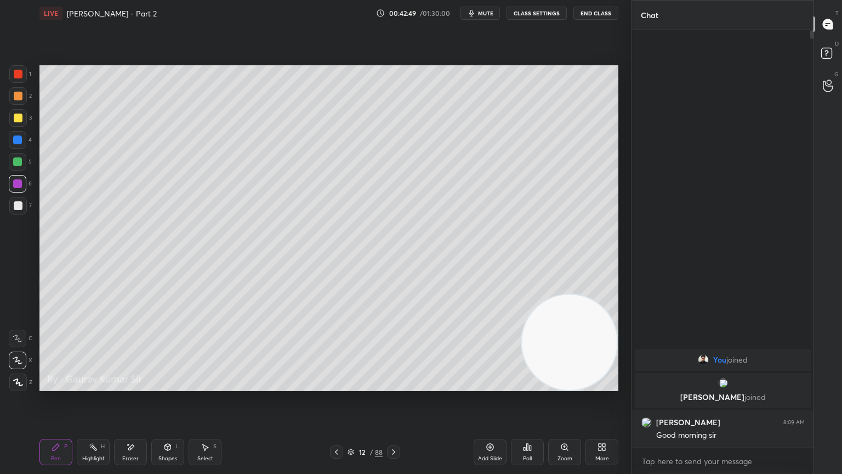
click at [19, 77] on div at bounding box center [18, 74] width 9 height 9
click at [132, 385] on icon at bounding box center [131, 446] width 6 height 5
click at [55, 385] on div "Pen P" at bounding box center [55, 452] width 33 height 26
click at [336, 385] on icon at bounding box center [336, 452] width 9 height 9
click at [395, 385] on icon at bounding box center [393, 452] width 9 height 9
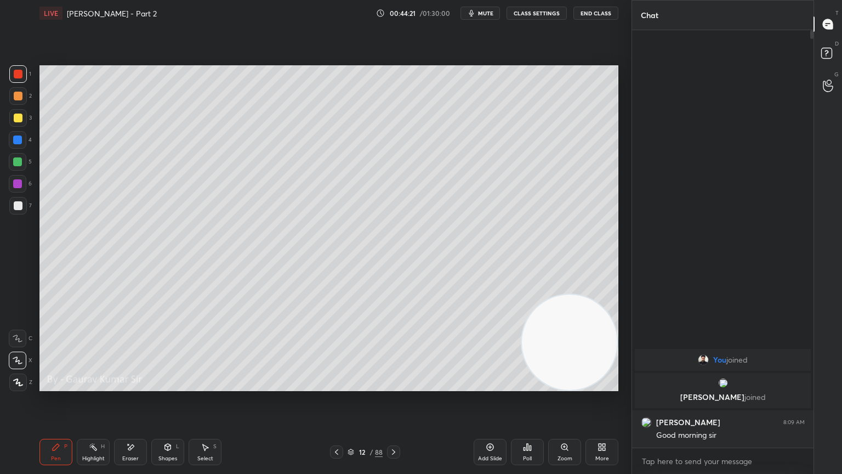
click at [394, 385] on icon at bounding box center [393, 452] width 9 height 9
click at [336, 385] on icon at bounding box center [336, 451] width 3 height 5
click at [395, 385] on icon at bounding box center [393, 452] width 9 height 9
click at [336, 385] on icon at bounding box center [336, 452] width 9 height 9
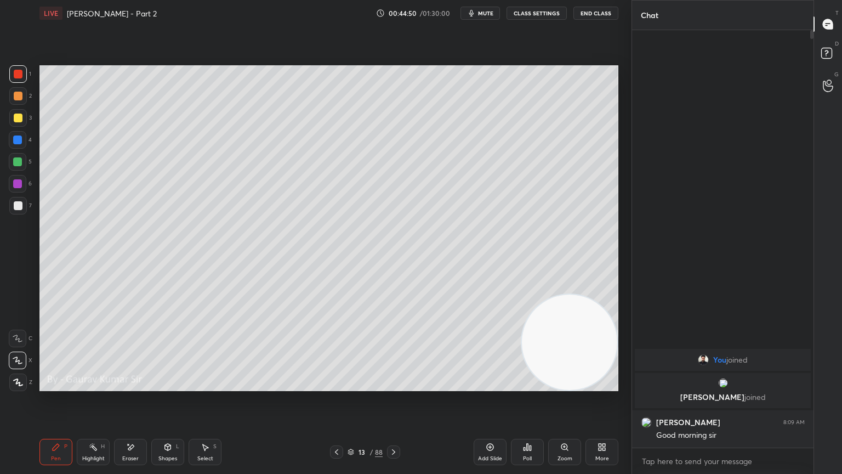
click at [336, 385] on icon at bounding box center [336, 452] width 9 height 9
click at [397, 385] on icon at bounding box center [393, 452] width 9 height 9
click at [393, 385] on icon at bounding box center [393, 452] width 9 height 9
click at [138, 385] on div "Eraser" at bounding box center [130, 452] width 33 height 26
click at [55, 385] on div "Pen P" at bounding box center [55, 452] width 33 height 26
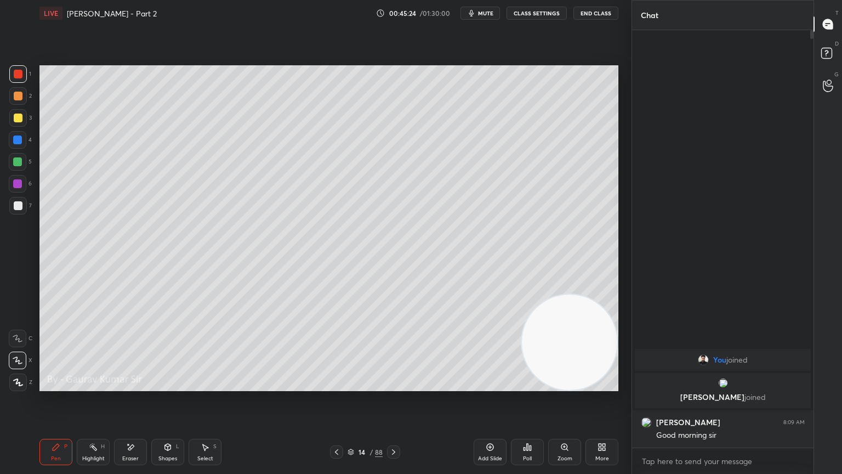
click at [18, 164] on div at bounding box center [17, 161] width 9 height 9
click at [20, 97] on div at bounding box center [18, 96] width 9 height 9
click at [18, 73] on div at bounding box center [18, 74] width 9 height 9
click at [18, 98] on div at bounding box center [18, 96] width 9 height 9
click at [142, 385] on div "Eraser" at bounding box center [130, 452] width 33 height 26
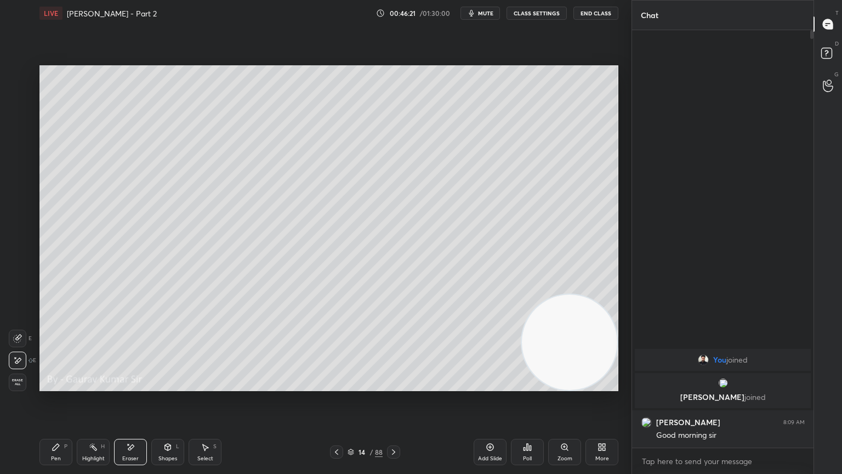
click at [58, 385] on div "Pen P" at bounding box center [55, 452] width 33 height 26
click at [98, 385] on div "Highlight H" at bounding box center [93, 452] width 33 height 26
click at [135, 385] on div "Eraser" at bounding box center [130, 452] width 33 height 26
click at [64, 385] on div "Pen P" at bounding box center [55, 452] width 33 height 26
click at [18, 184] on div at bounding box center [17, 183] width 9 height 9
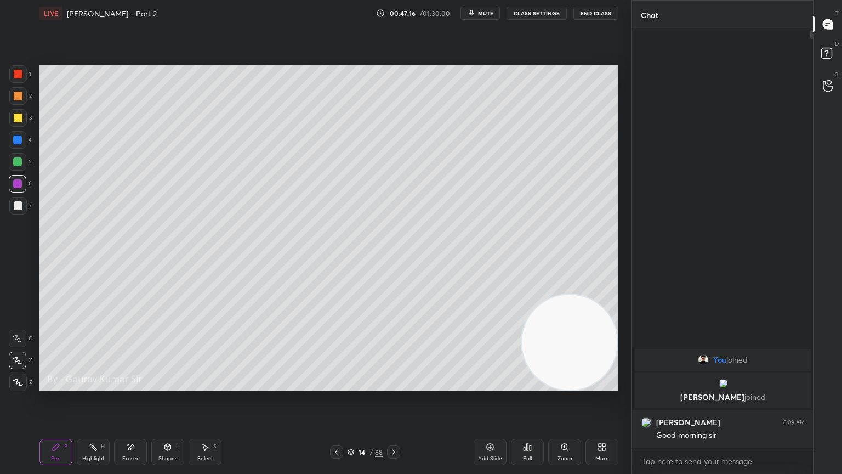
click at [20, 97] on div at bounding box center [18, 96] width 9 height 9
click at [390, 385] on icon at bounding box center [393, 452] width 9 height 9
click at [18, 118] on div at bounding box center [18, 118] width 9 height 9
click at [338, 385] on icon at bounding box center [336, 452] width 9 height 9
click at [395, 385] on icon at bounding box center [393, 452] width 9 height 9
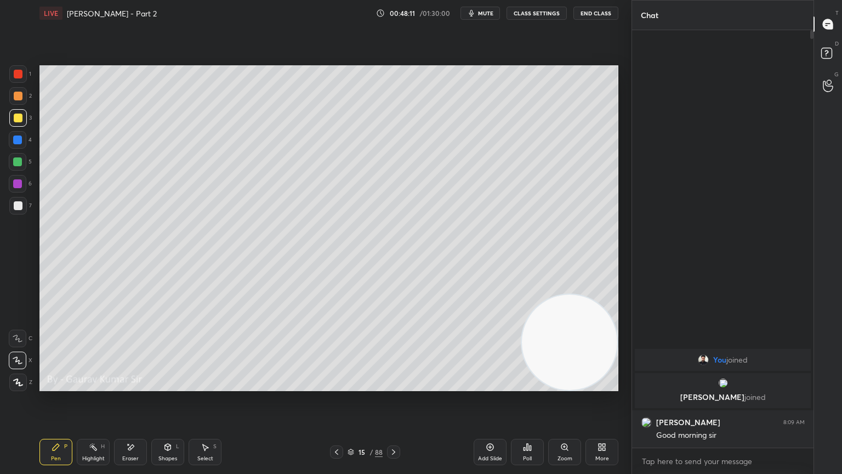
click at [15, 183] on div at bounding box center [17, 183] width 9 height 9
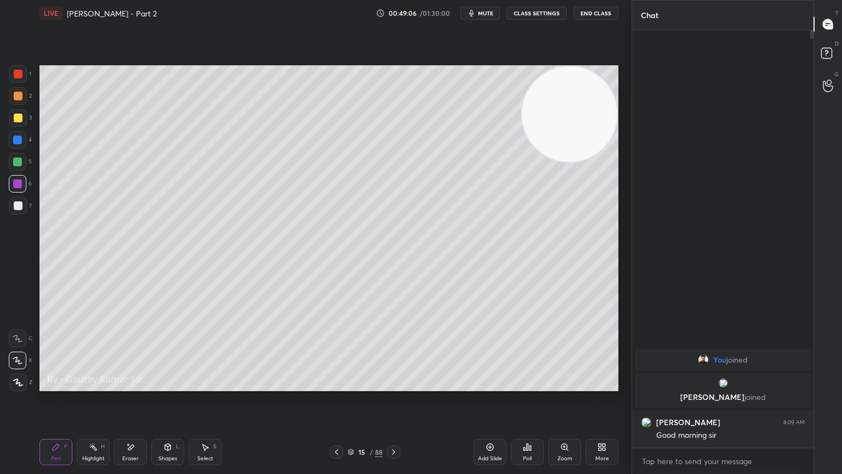
click at [134, 385] on div "Eraser" at bounding box center [130, 452] width 33 height 26
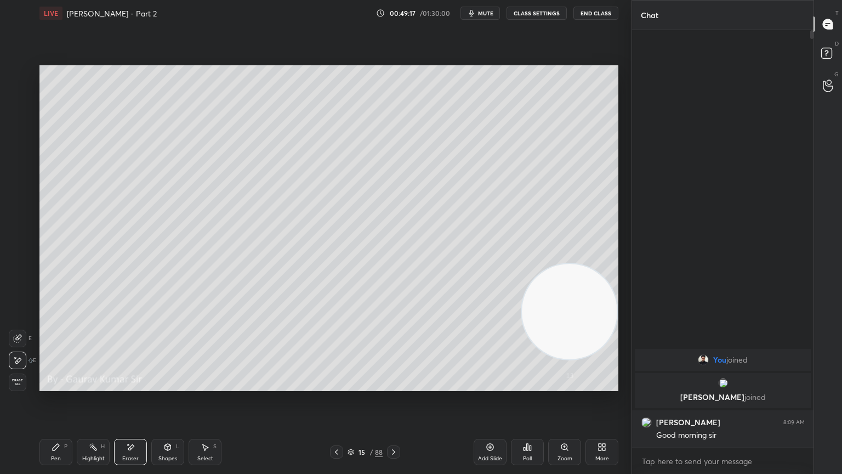
click at [336, 385] on icon at bounding box center [336, 452] width 9 height 9
click at [55, 385] on div "Pen P" at bounding box center [55, 452] width 33 height 26
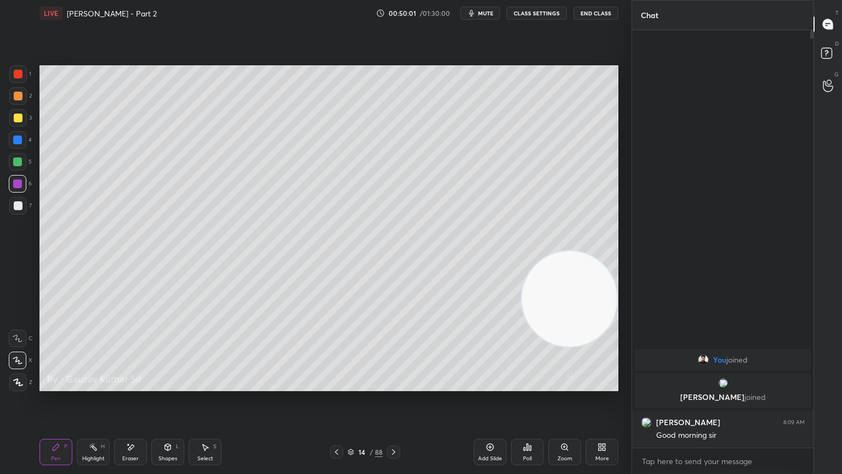
click at [394, 385] on icon at bounding box center [393, 451] width 3 height 5
click at [336, 385] on icon at bounding box center [336, 451] width 3 height 5
click at [396, 385] on icon at bounding box center [393, 452] width 9 height 9
click at [18, 75] on div at bounding box center [18, 74] width 9 height 9
click at [336, 385] on icon at bounding box center [336, 452] width 9 height 9
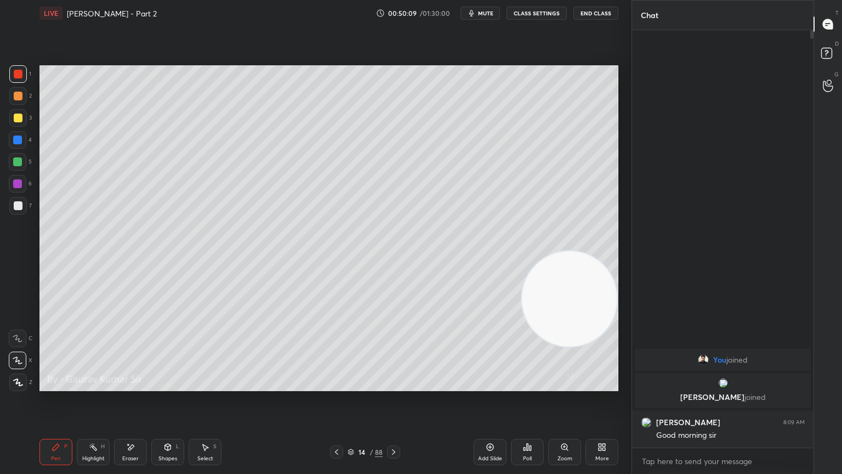
click at [393, 385] on icon at bounding box center [393, 452] width 9 height 9
click at [132, 385] on div "Eraser" at bounding box center [130, 458] width 16 height 5
click at [60, 385] on div "Pen P" at bounding box center [55, 452] width 33 height 26
click at [18, 183] on div at bounding box center [17, 183] width 9 height 9
click at [20, 161] on div at bounding box center [17, 161] width 9 height 9
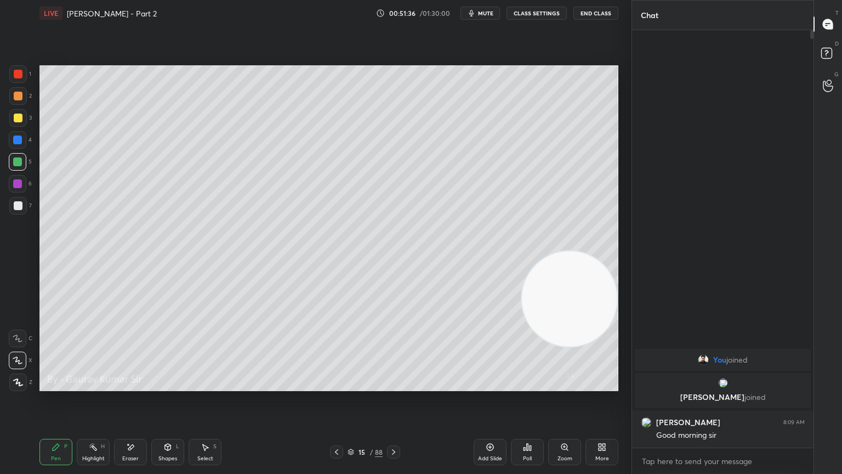
click at [18, 183] on div at bounding box center [17, 183] width 9 height 9
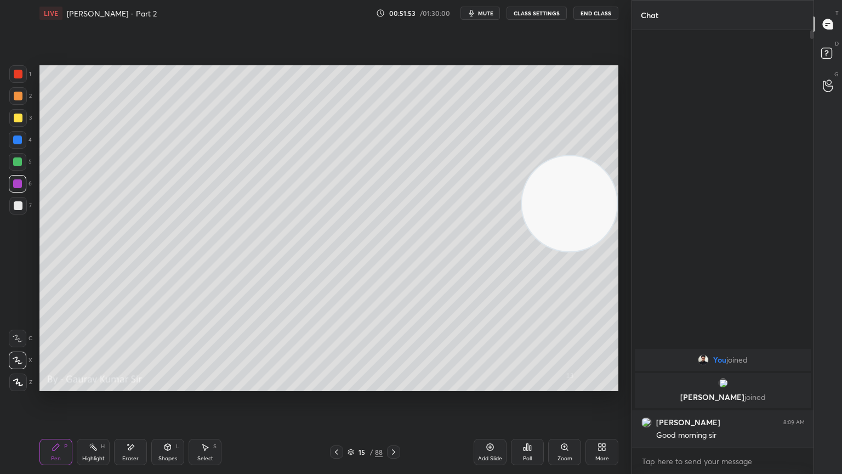
click at [18, 202] on div at bounding box center [18, 205] width 9 height 9
click at [393, 385] on icon at bounding box center [393, 452] width 9 height 9
click at [16, 160] on div at bounding box center [17, 161] width 9 height 9
click at [336, 385] on icon at bounding box center [336, 452] width 9 height 9
click at [393, 385] on icon at bounding box center [393, 452] width 9 height 9
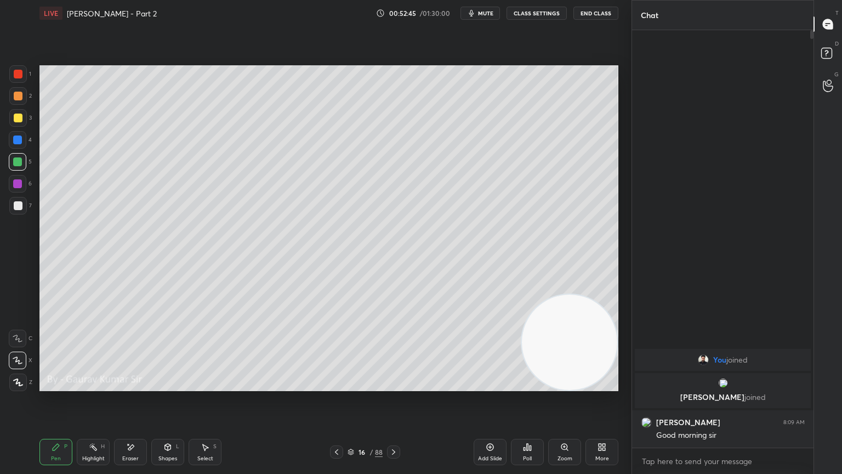
click at [336, 385] on icon at bounding box center [336, 452] width 9 height 9
click at [398, 385] on icon at bounding box center [393, 452] width 9 height 9
click at [16, 121] on div at bounding box center [18, 118] width 9 height 9
click at [556, 341] on video at bounding box center [569, 342] width 95 height 95
click at [133, 385] on div "Eraser" at bounding box center [130, 458] width 16 height 5
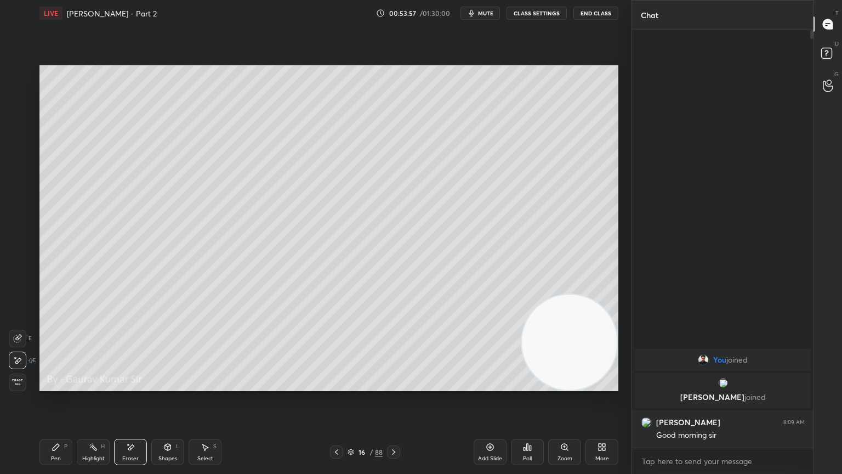
click at [61, 385] on div "Pen P" at bounding box center [55, 452] width 33 height 26
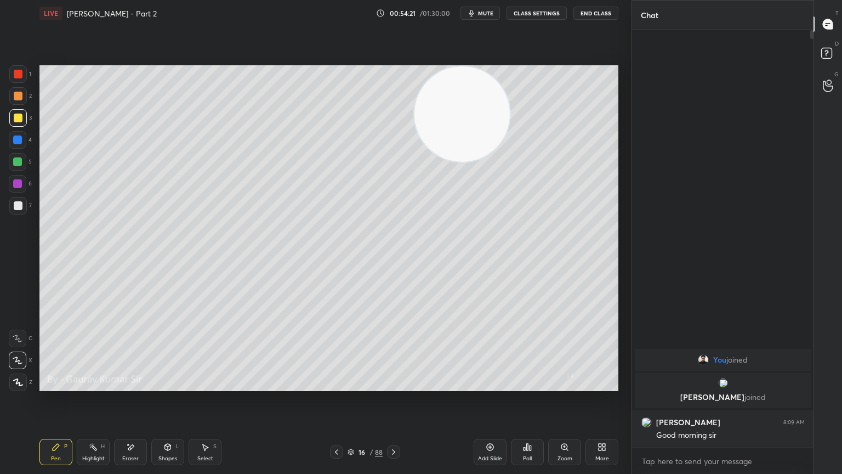
click at [19, 98] on div at bounding box center [18, 96] width 9 height 9
click at [333, 385] on icon at bounding box center [336, 452] width 9 height 9
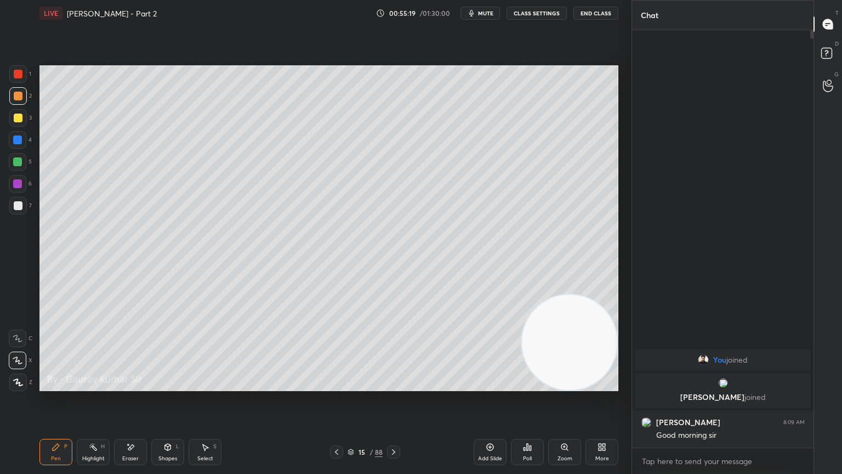
click at [392, 385] on icon at bounding box center [393, 452] width 9 height 9
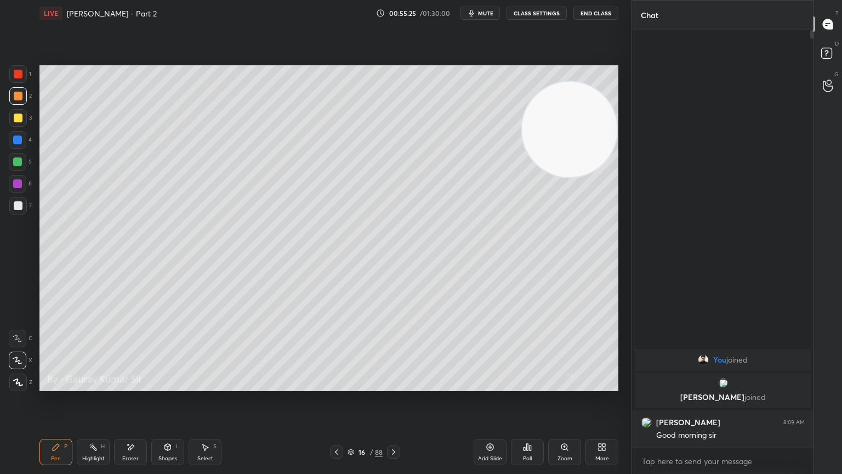
click at [340, 385] on icon at bounding box center [336, 452] width 9 height 9
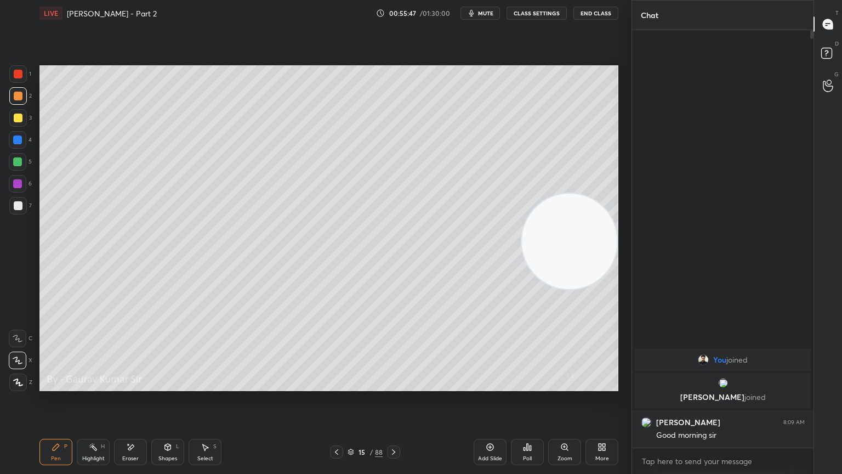
click at [395, 385] on icon at bounding box center [393, 452] width 9 height 9
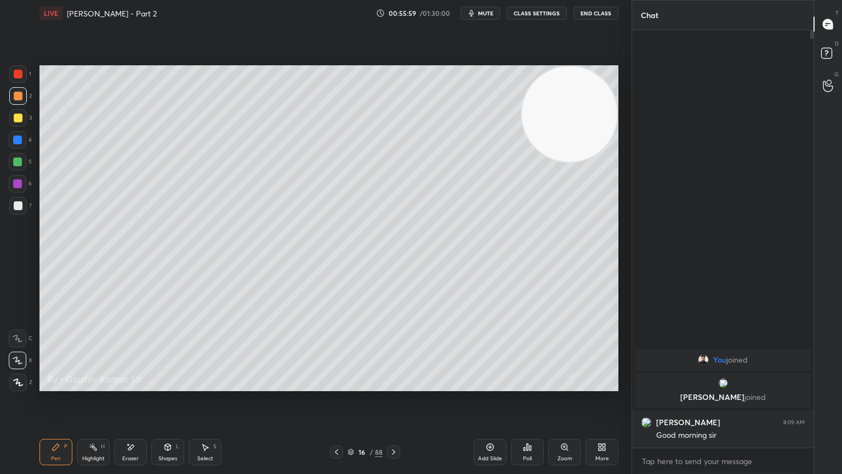
click at [21, 183] on div at bounding box center [17, 183] width 9 height 9
click at [395, 385] on icon at bounding box center [393, 452] width 9 height 9
click at [18, 76] on div at bounding box center [18, 74] width 9 height 9
click at [18, 120] on div at bounding box center [18, 118] width 9 height 9
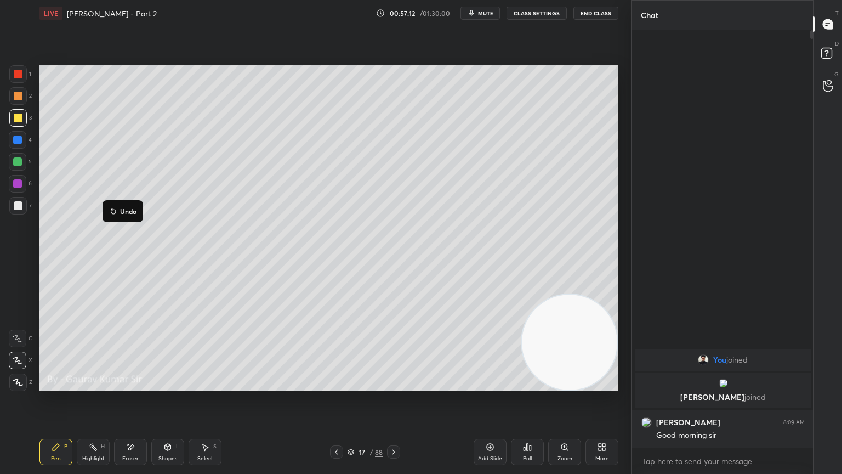
click at [17, 165] on div at bounding box center [17, 161] width 9 height 9
click at [18, 75] on div at bounding box center [18, 74] width 9 height 9
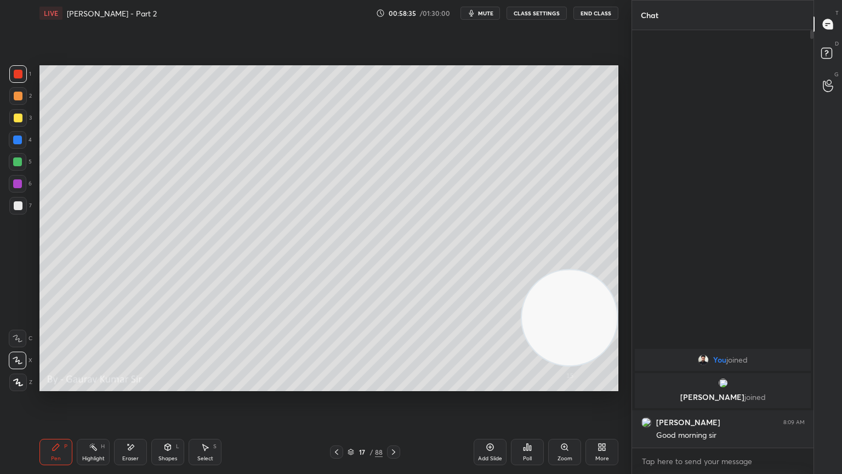
click at [16, 166] on div at bounding box center [17, 161] width 9 height 9
click at [336, 385] on icon at bounding box center [336, 452] width 9 height 9
click at [140, 385] on div "Eraser" at bounding box center [130, 452] width 33 height 26
click at [56, 385] on icon at bounding box center [56, 447] width 9 height 9
click at [395, 385] on icon at bounding box center [393, 452] width 9 height 9
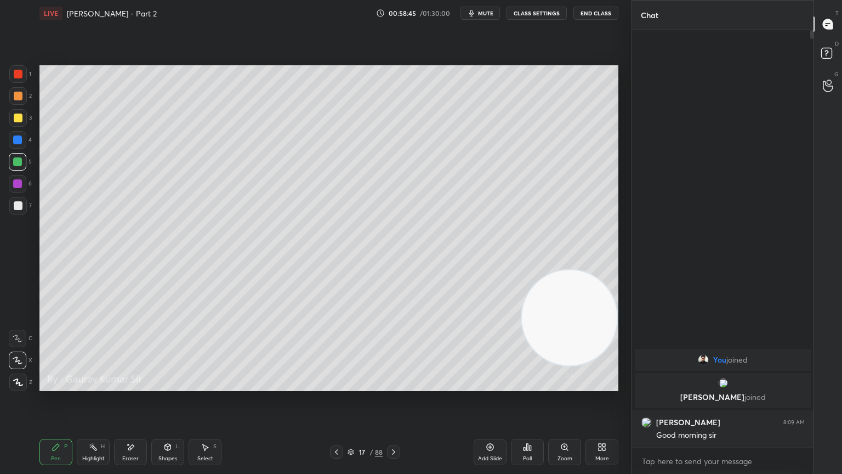
click at [394, 385] on icon at bounding box center [393, 451] width 3 height 5
click at [336, 385] on icon at bounding box center [336, 451] width 3 height 5
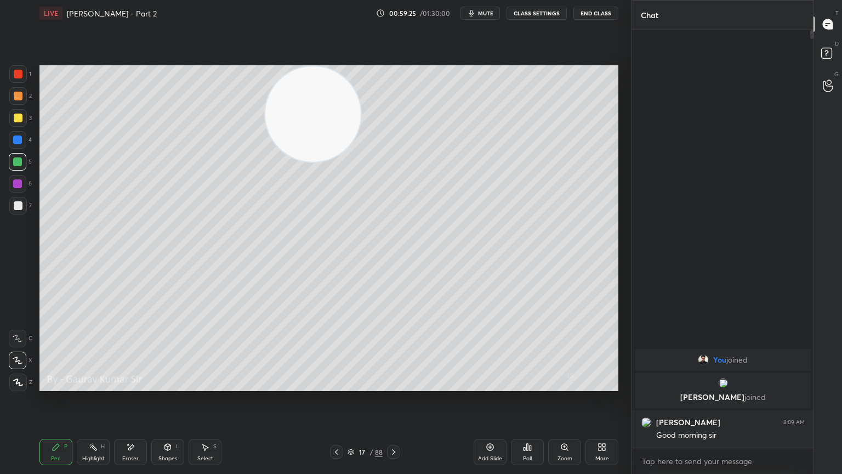
click at [395, 385] on icon at bounding box center [393, 452] width 9 height 9
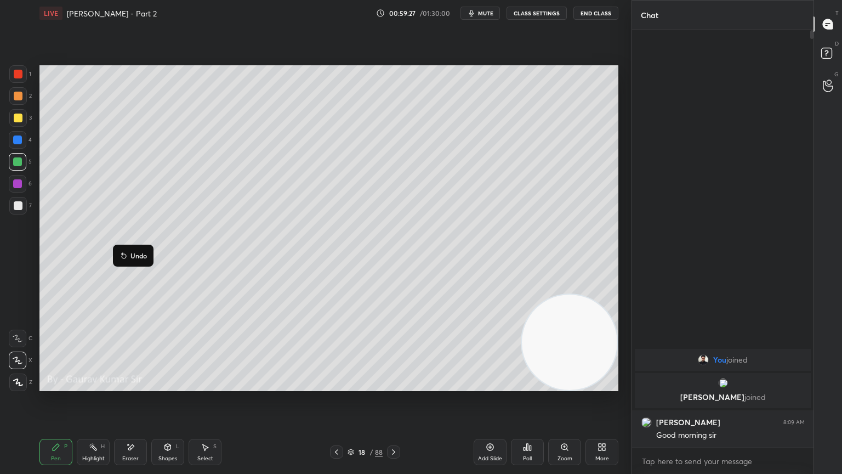
click at [18, 71] on div at bounding box center [18, 74] width 9 height 9
click at [136, 385] on div "Eraser" at bounding box center [130, 452] width 33 height 26
click at [66, 385] on div "P" at bounding box center [65, 446] width 3 height 5
click at [336, 385] on icon at bounding box center [336, 452] width 9 height 9
click at [393, 385] on icon at bounding box center [393, 452] width 9 height 9
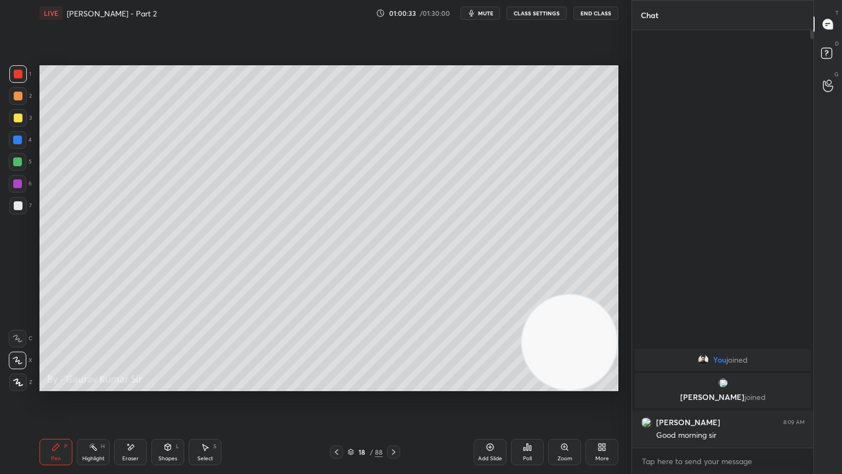
click at [394, 385] on icon at bounding box center [393, 452] width 9 height 9
click at [18, 99] on div at bounding box center [18, 96] width 9 height 9
click at [19, 161] on div at bounding box center [17, 161] width 9 height 9
click at [17, 184] on div at bounding box center [17, 183] width 9 height 9
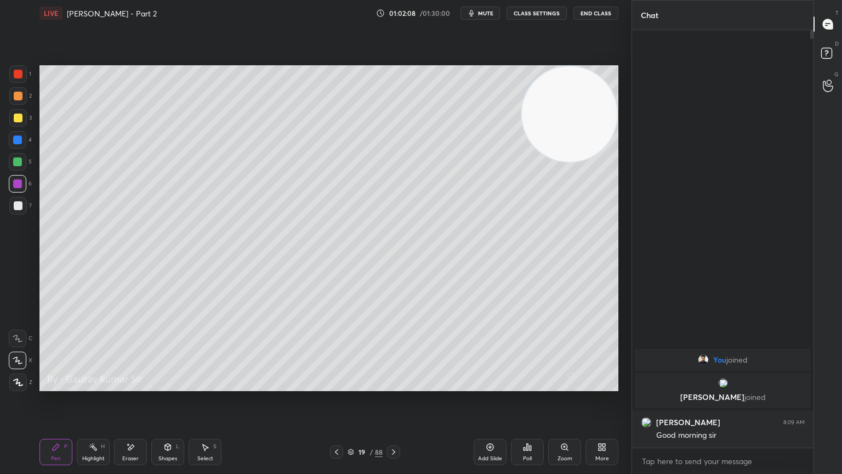
click at [18, 205] on div at bounding box center [18, 205] width 9 height 9
click at [575, 385] on div "Setting up your live class Poll for secs No correct answer Start poll" at bounding box center [329, 228] width 588 height 404
click at [393, 385] on icon at bounding box center [393, 452] width 9 height 9
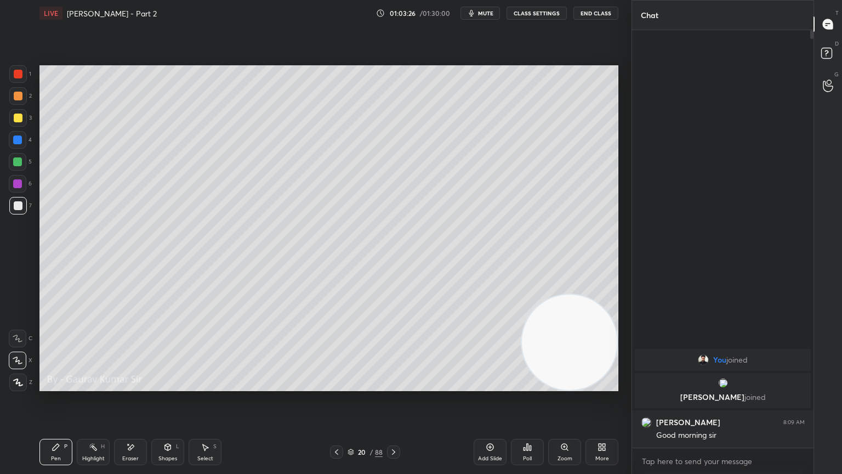
click at [336, 385] on icon at bounding box center [336, 452] width 9 height 9
click at [393, 385] on icon at bounding box center [393, 452] width 9 height 9
click at [139, 385] on div "Eraser" at bounding box center [130, 452] width 33 height 26
click at [59, 385] on div "Pen" at bounding box center [56, 458] width 10 height 5
click at [397, 385] on icon at bounding box center [393, 452] width 9 height 9
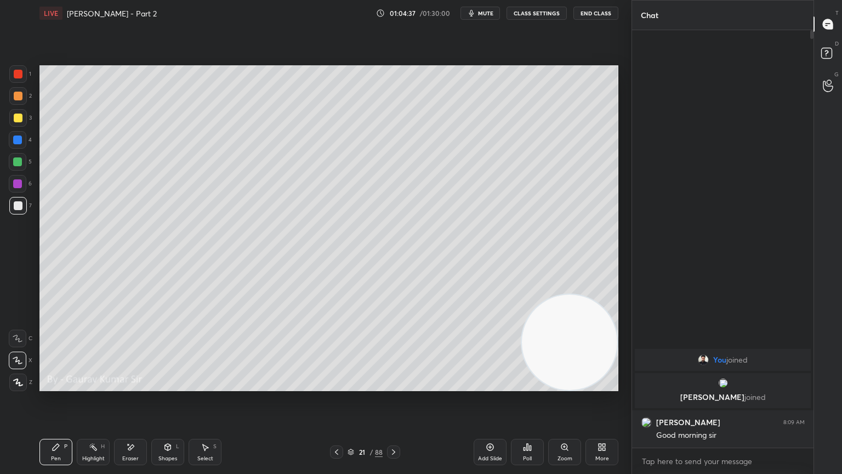
click at [22, 75] on div at bounding box center [18, 74] width 9 height 9
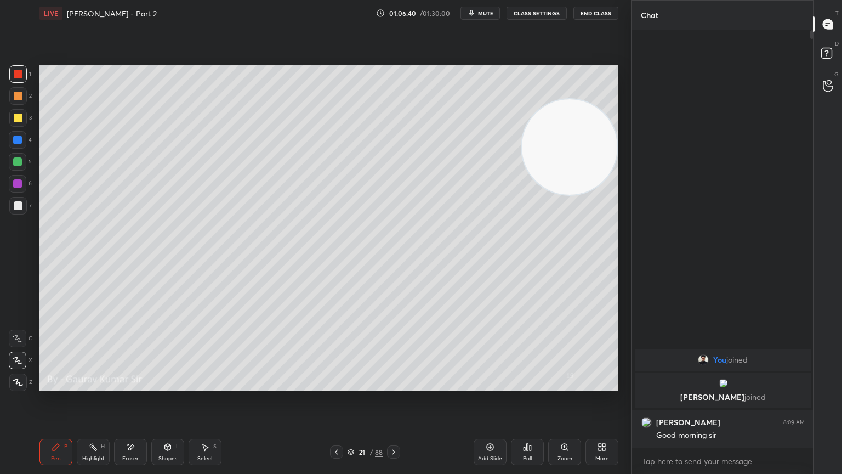
click at [395, 385] on icon at bounding box center [393, 451] width 3 height 5
click at [18, 98] on div at bounding box center [18, 96] width 9 height 9
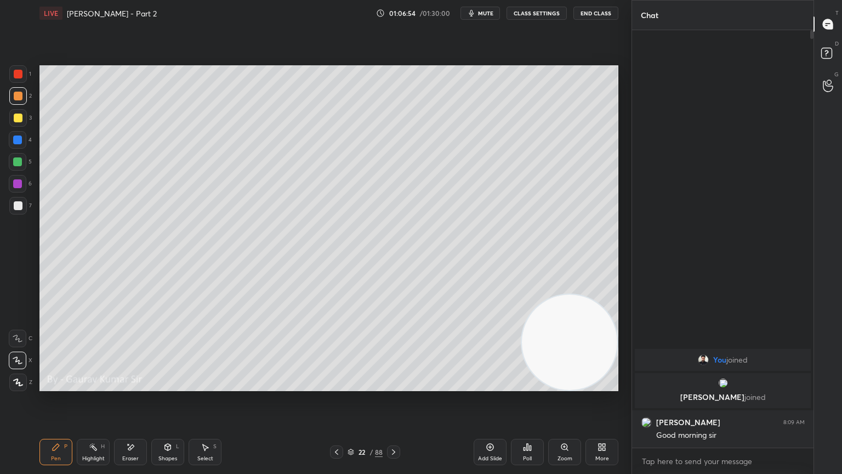
click at [18, 73] on div at bounding box center [18, 74] width 9 height 9
click at [520, 385] on div "Poll" at bounding box center [527, 452] width 33 height 26
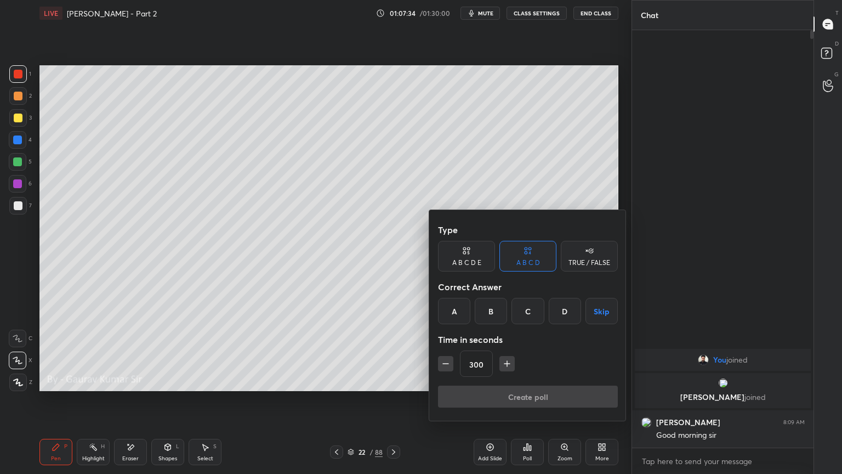
click at [588, 316] on button "Skip" at bounding box center [602, 311] width 32 height 26
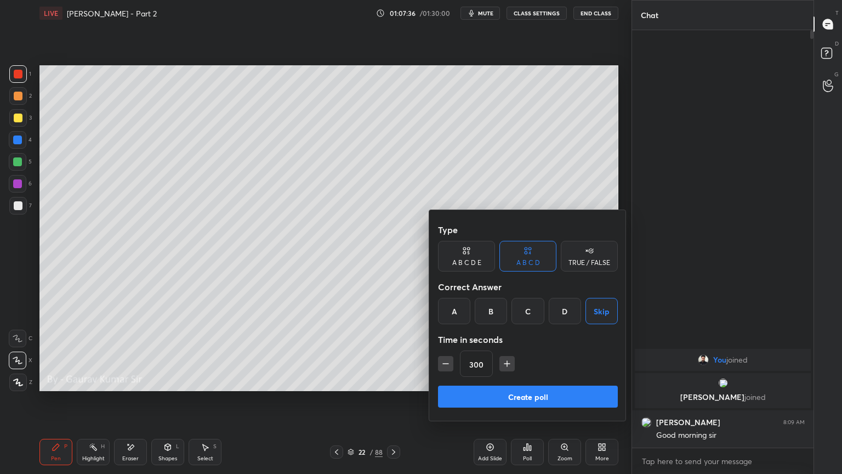
click at [554, 385] on button "Create poll" at bounding box center [528, 397] width 180 height 22
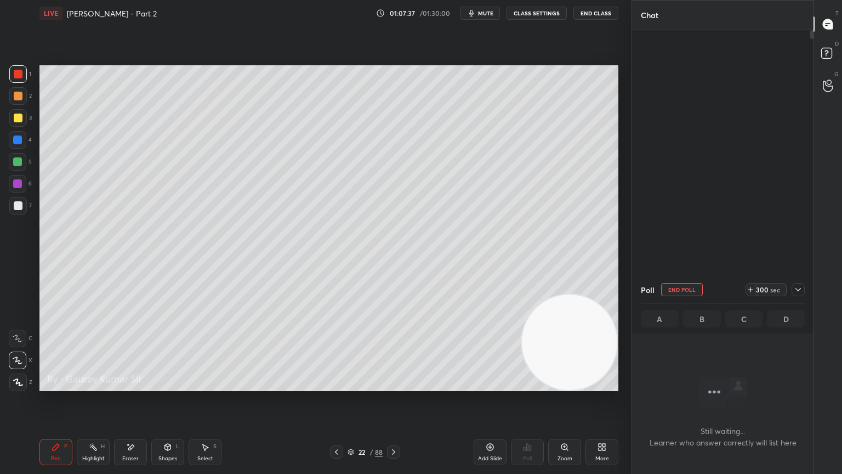
scroll to position [3, 3]
click at [425, 385] on div "Setting up your live class Poll for secs No correct answer Start poll" at bounding box center [329, 228] width 588 height 404
click at [19, 184] on div at bounding box center [17, 183] width 9 height 9
click at [135, 385] on div "Eraser" at bounding box center [130, 452] width 33 height 26
click at [62, 385] on div "Pen P" at bounding box center [55, 452] width 33 height 26
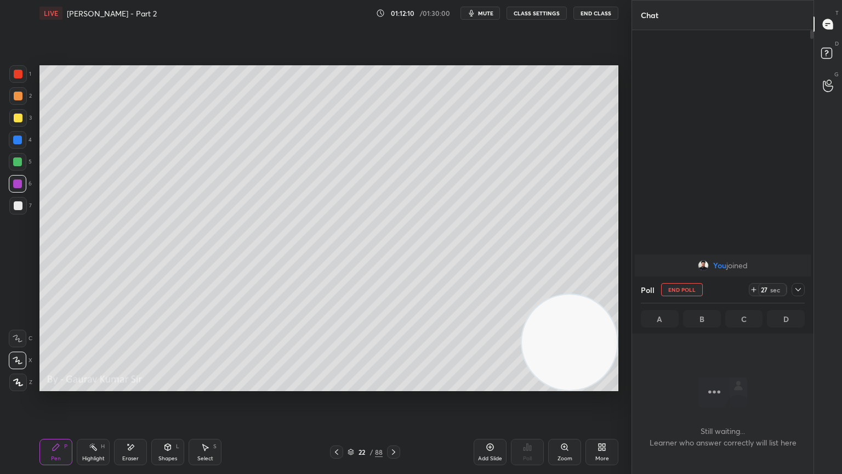
click at [19, 163] on div at bounding box center [17, 161] width 9 height 9
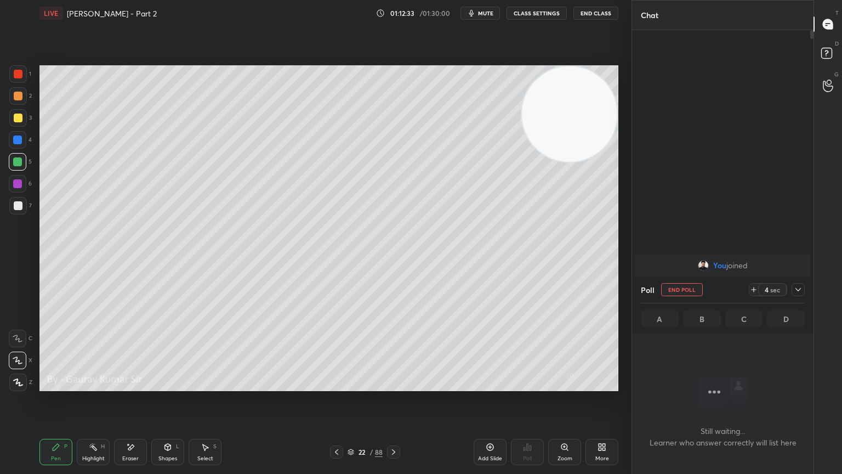
click at [285, 385] on div "Pen P Highlight H Eraser Shapes L Select S 22 / 88 Add Slide Poll Zoom More" at bounding box center [328, 452] width 579 height 44
click at [19, 183] on div at bounding box center [17, 183] width 9 height 9
click at [18, 209] on div at bounding box center [18, 205] width 9 height 9
click at [18, 95] on div at bounding box center [18, 96] width 9 height 9
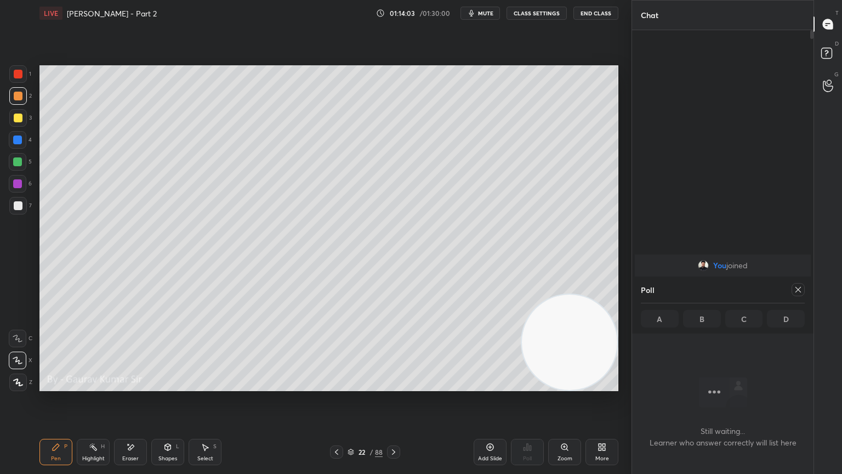
click at [393, 385] on icon at bounding box center [393, 452] width 9 height 9
click at [18, 162] on div at bounding box center [17, 161] width 9 height 9
click at [336, 385] on icon at bounding box center [336, 452] width 9 height 9
click at [392, 385] on icon at bounding box center [393, 452] width 9 height 9
click at [18, 75] on div at bounding box center [18, 74] width 9 height 9
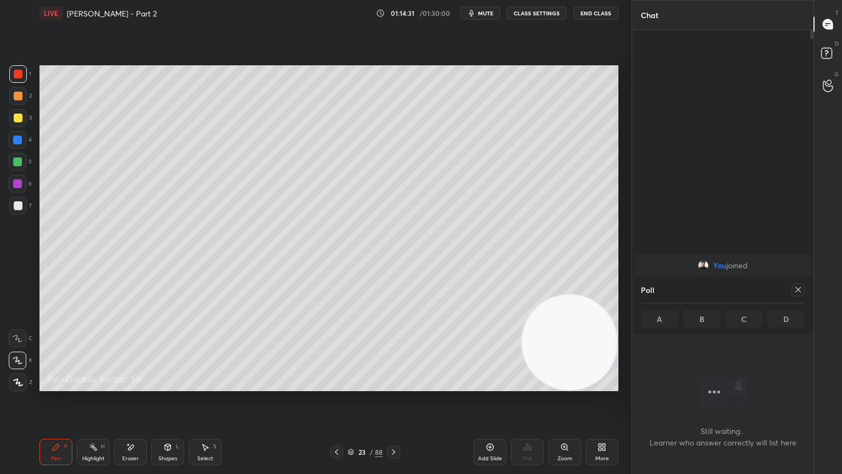
click at [796, 287] on icon at bounding box center [798, 289] width 9 height 9
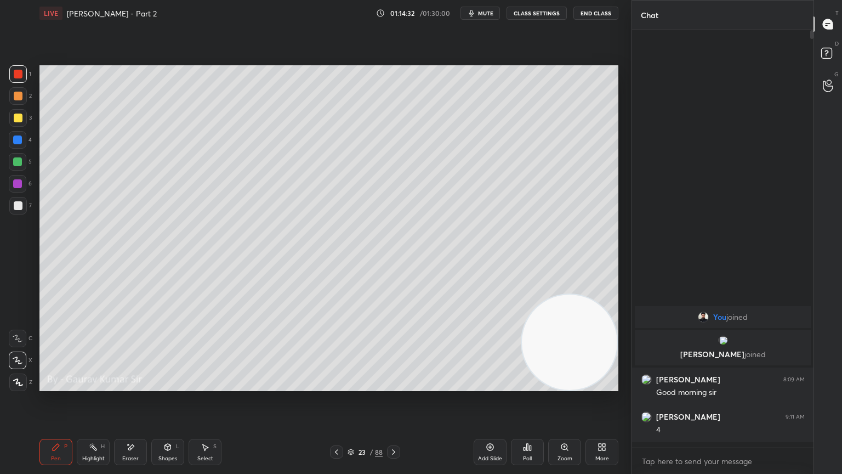
scroll to position [0, 0]
click at [332, 385] on div at bounding box center [336, 451] width 13 height 13
click at [395, 385] on div at bounding box center [393, 451] width 13 height 13
click at [534, 385] on div "Poll" at bounding box center [527, 452] width 33 height 26
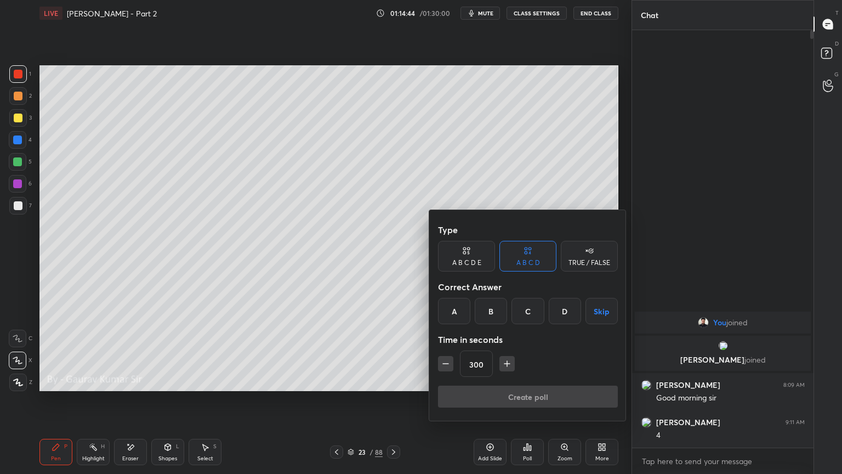
click at [597, 313] on button "Skip" at bounding box center [602, 311] width 32 height 26
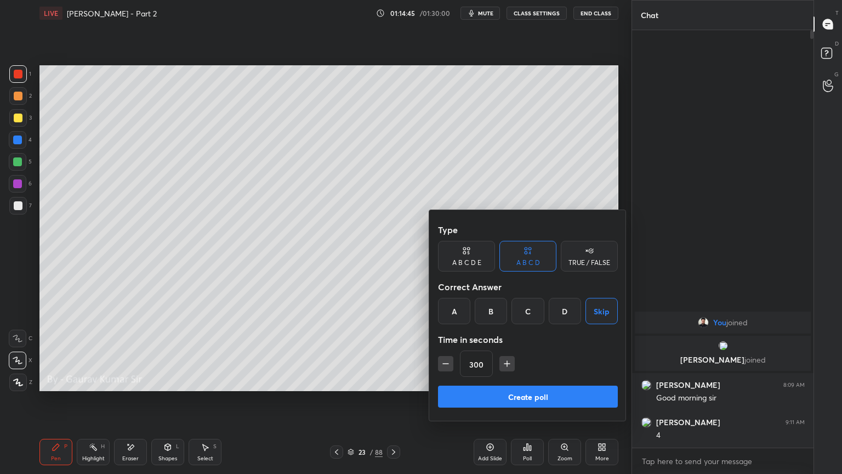
click at [539, 385] on button "Create poll" at bounding box center [528, 397] width 180 height 22
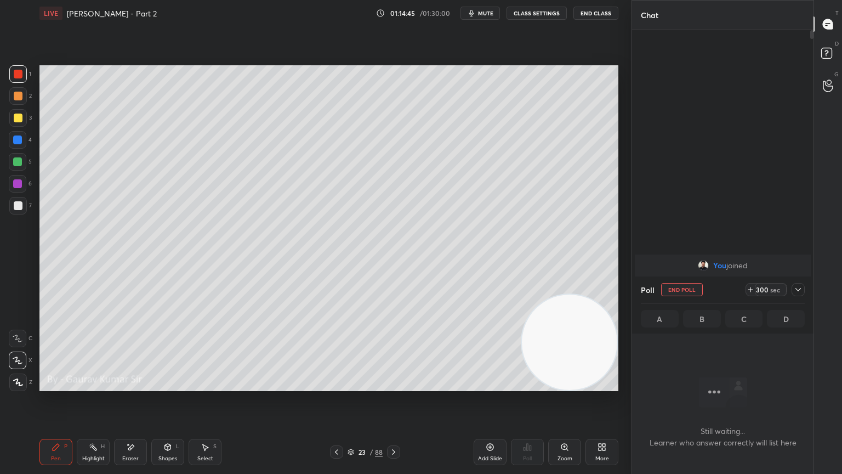
scroll to position [4, 3]
click at [299, 385] on div "Setting up your live class Poll for secs No correct answer Start poll" at bounding box center [329, 228] width 588 height 404
click at [799, 294] on div at bounding box center [798, 289] width 13 height 13
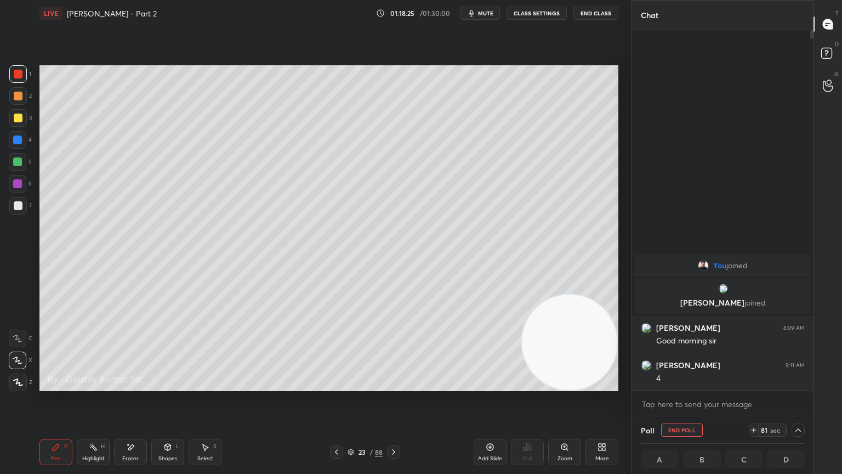
click at [19, 161] on div at bounding box center [17, 161] width 9 height 9
click at [132, 385] on div "Eraser" at bounding box center [130, 458] width 16 height 5
click at [54, 385] on icon at bounding box center [56, 447] width 7 height 7
click at [134, 385] on div "Eraser" at bounding box center [130, 452] width 33 height 26
click at [54, 385] on icon at bounding box center [56, 447] width 7 height 7
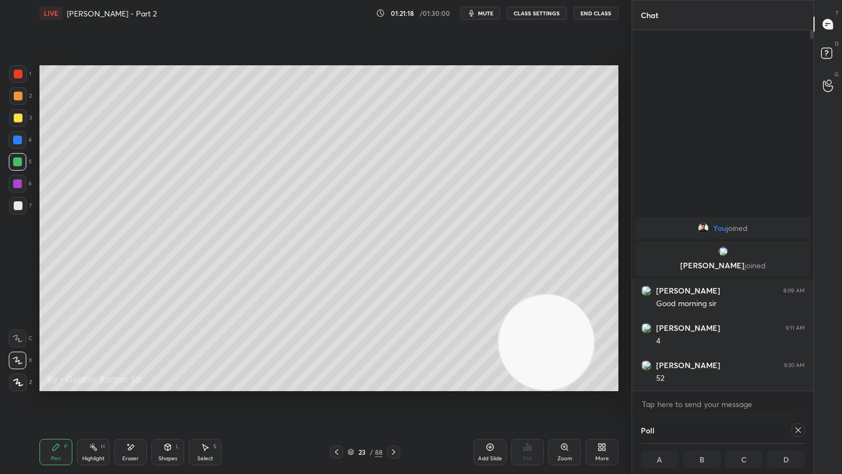
click at [15, 114] on div at bounding box center [18, 118] width 9 height 9
click at [395, 385] on icon at bounding box center [393, 452] width 9 height 9
click at [18, 75] on div at bounding box center [18, 74] width 9 height 9
click at [801, 385] on icon at bounding box center [798, 430] width 9 height 9
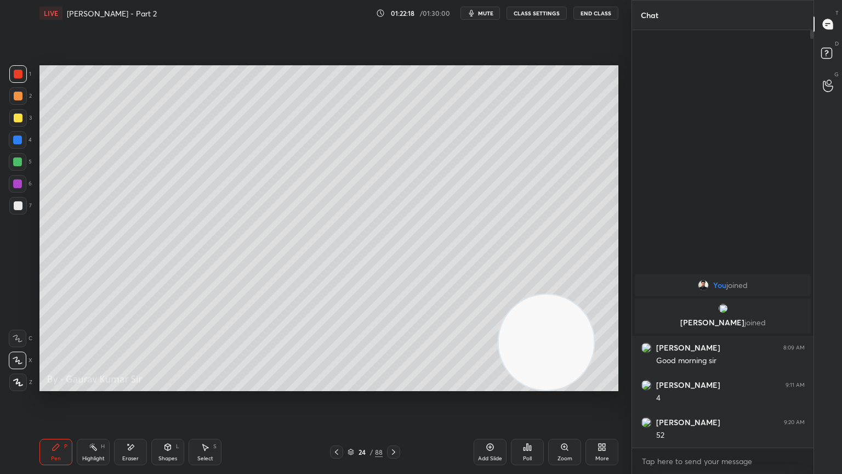
click at [536, 385] on div "Poll" at bounding box center [527, 452] width 33 height 26
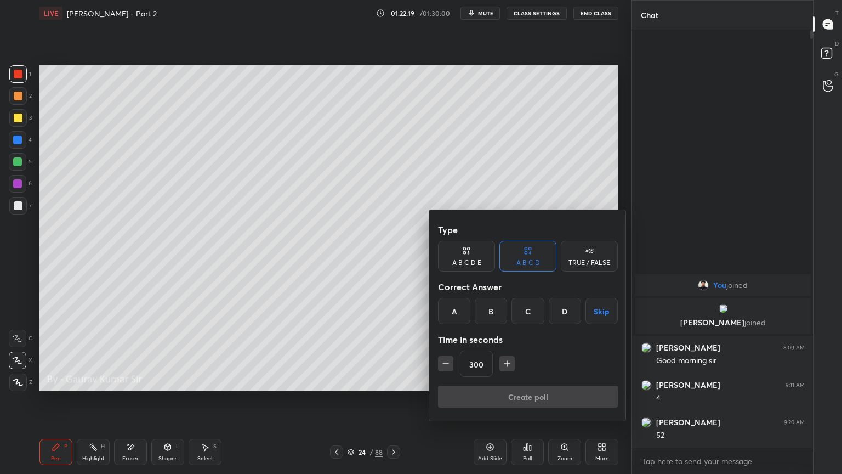
click at [601, 312] on button "Skip" at bounding box center [602, 311] width 32 height 26
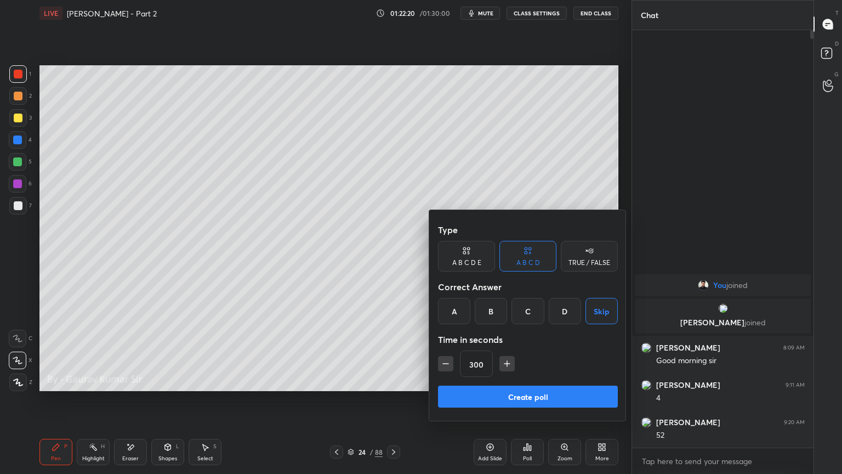
click at [544, 385] on button "Create poll" at bounding box center [528, 397] width 180 height 22
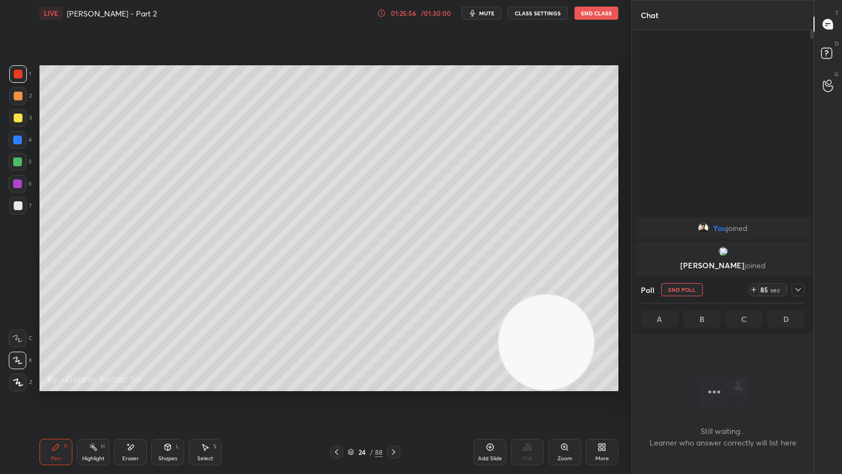
click at [19, 120] on div at bounding box center [18, 118] width 9 height 9
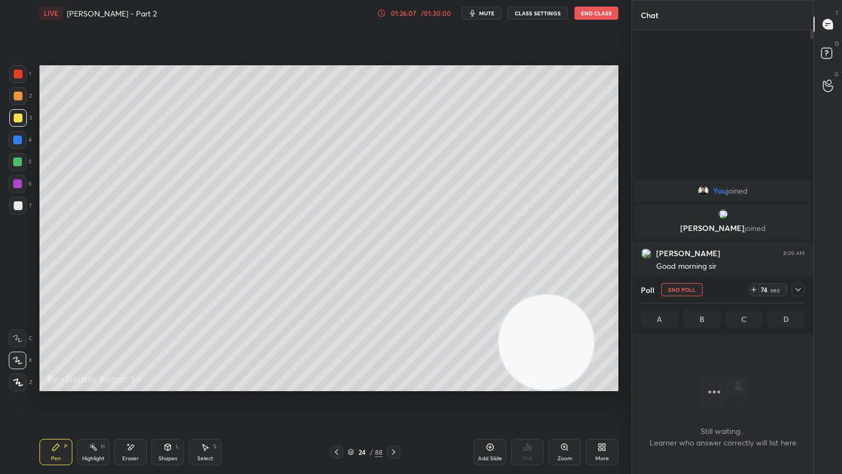
click at [799, 285] on icon at bounding box center [798, 289] width 9 height 9
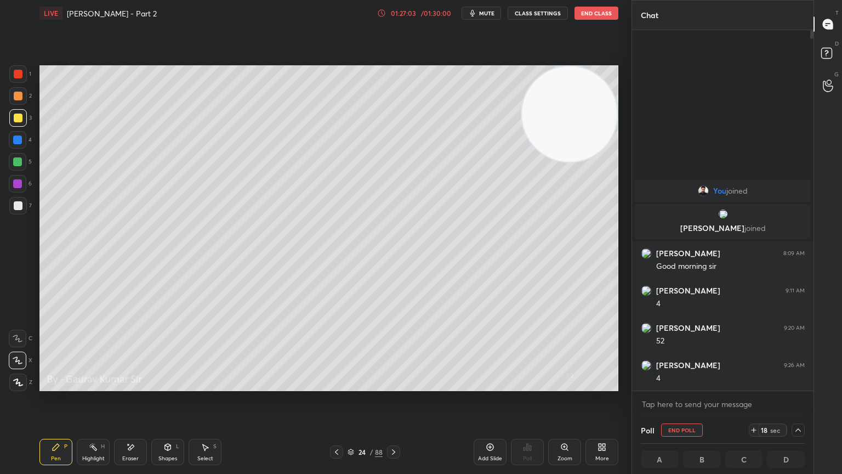
click at [18, 183] on div at bounding box center [17, 183] width 9 height 9
click at [18, 119] on div at bounding box center [18, 118] width 9 height 9
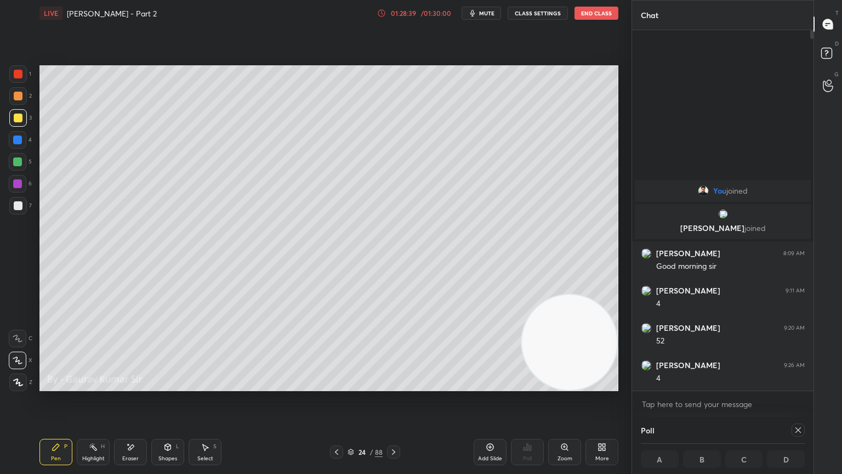
click at [18, 74] on div at bounding box center [18, 74] width 9 height 9
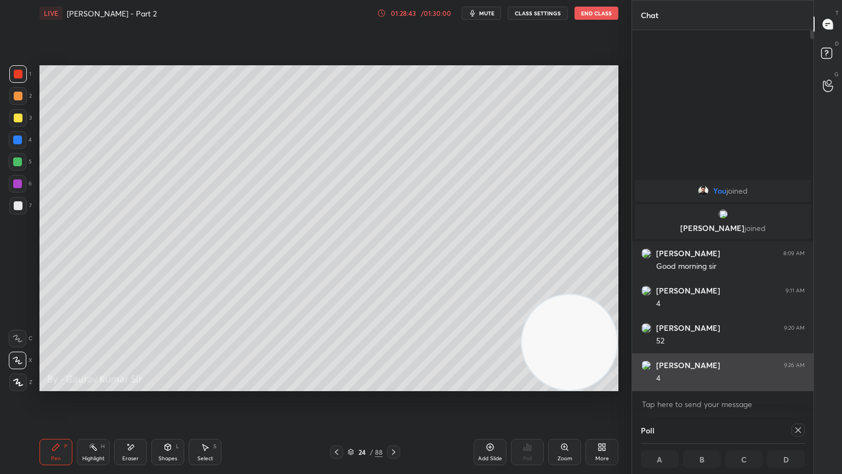
click at [636, 364] on div "JAY 9:26 AM 4" at bounding box center [723, 371] width 182 height 37
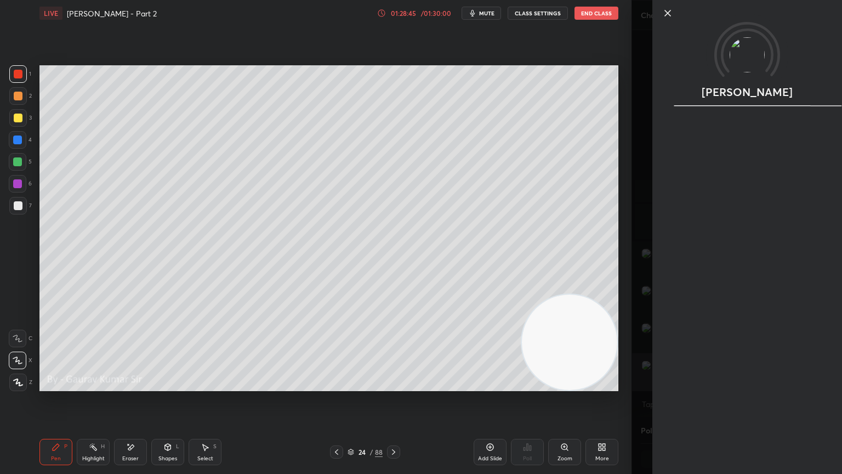
click at [663, 16] on icon at bounding box center [667, 13] width 13 height 13
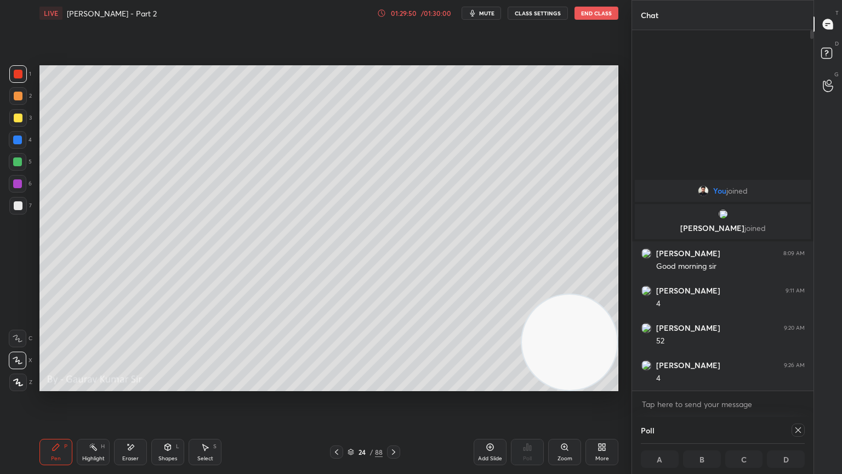
click at [602, 15] on button "End Class" at bounding box center [597, 13] width 44 height 13
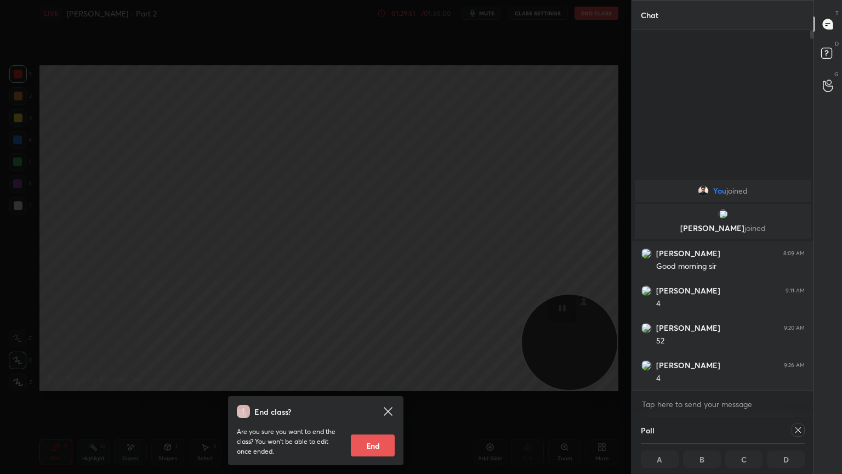
click at [368, 385] on button "End" at bounding box center [373, 445] width 44 height 22
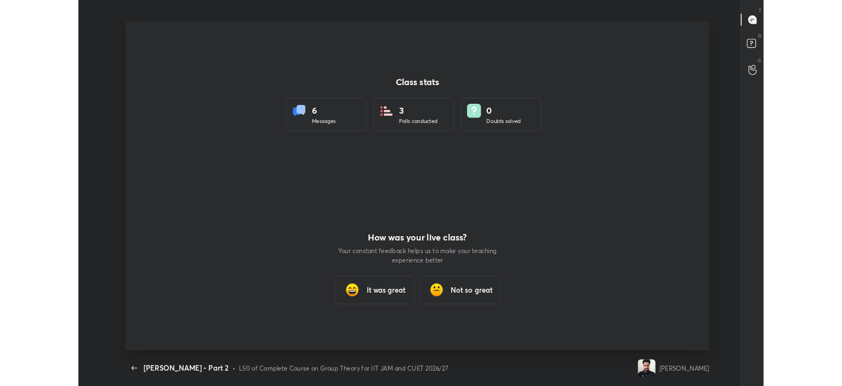
scroll to position [404, 834]
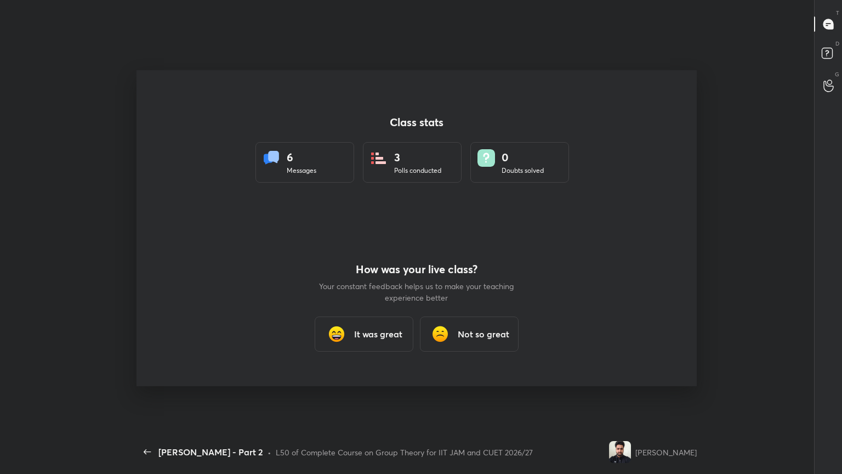
type textarea "x"
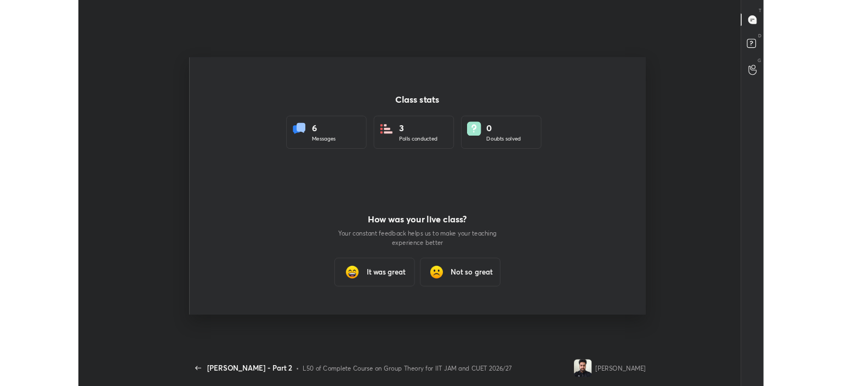
scroll to position [54531, 54013]
